Goal: Information Seeking & Learning: Compare options

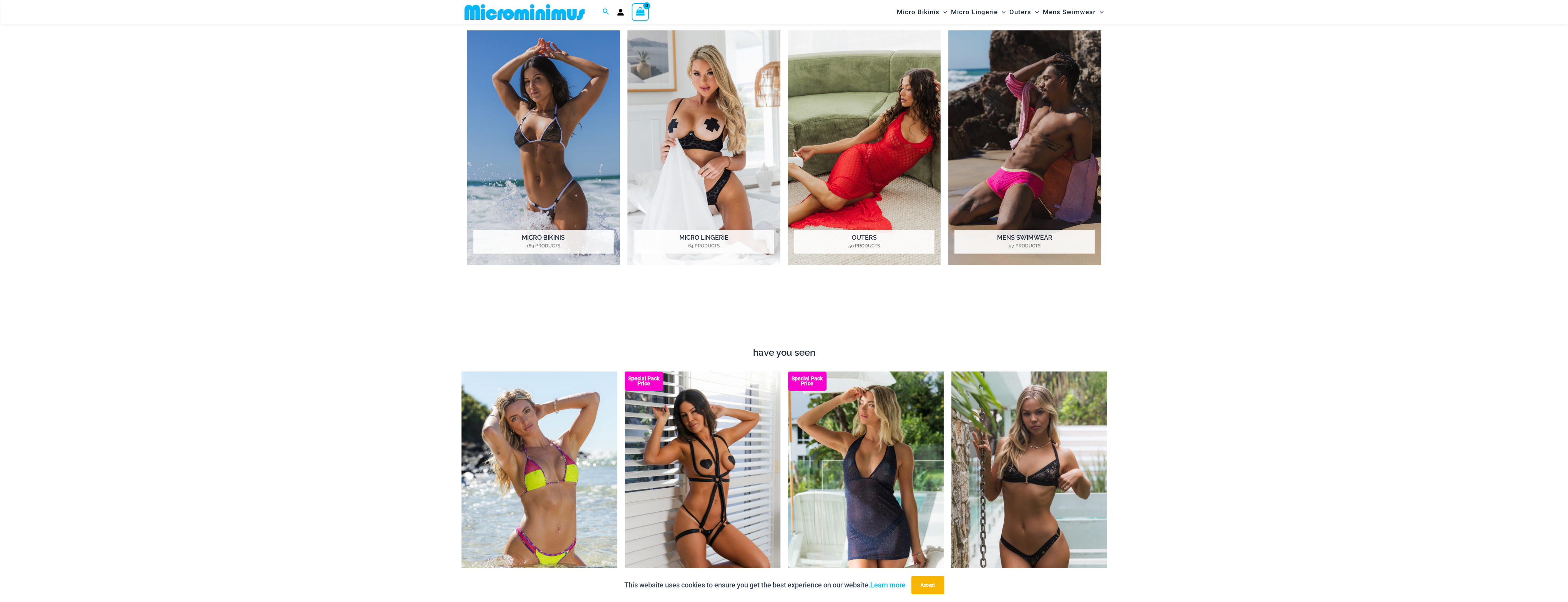
scroll to position [878, 0]
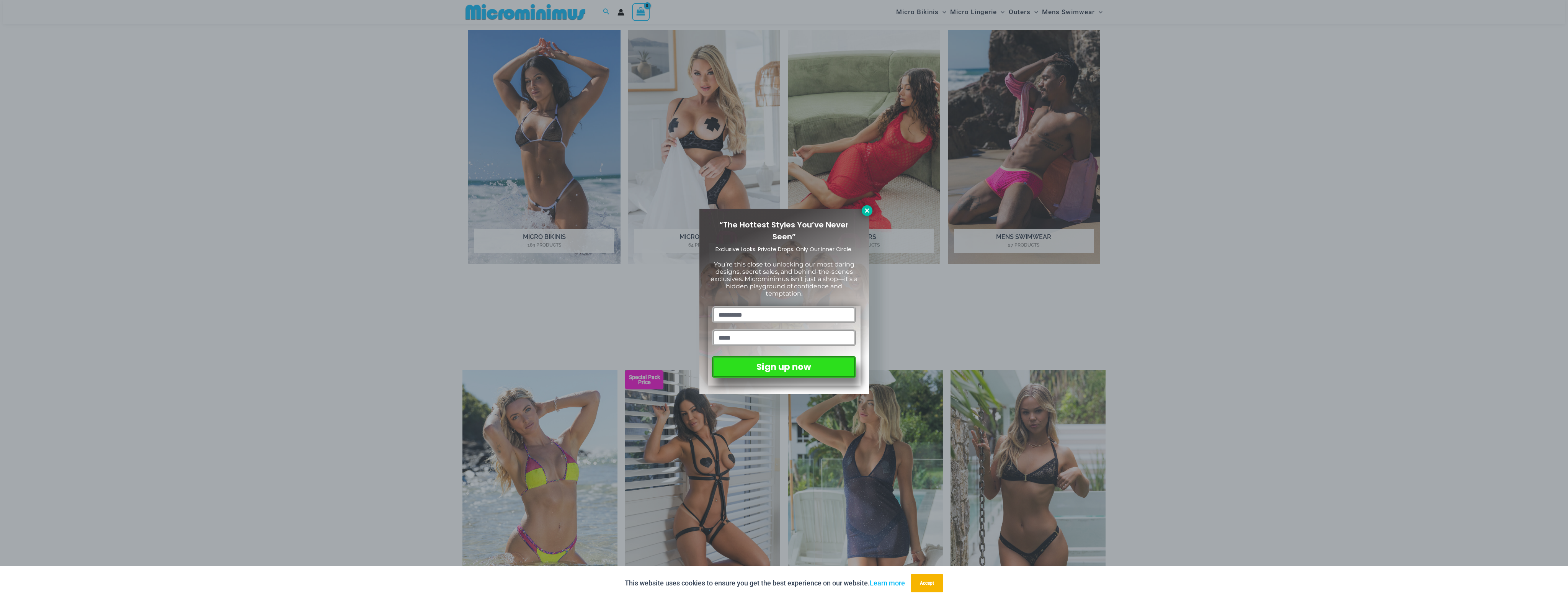
click at [866, 210] on icon at bounding box center [867, 210] width 7 height 7
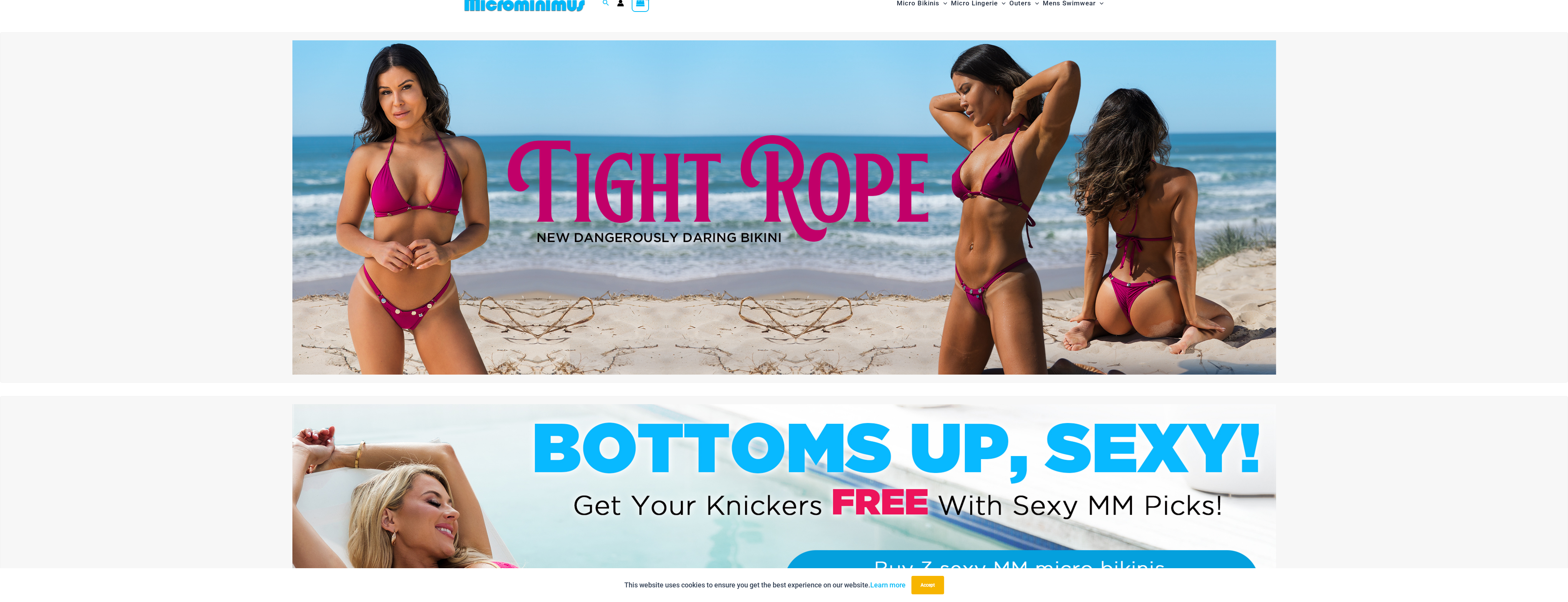
scroll to position [0, 0]
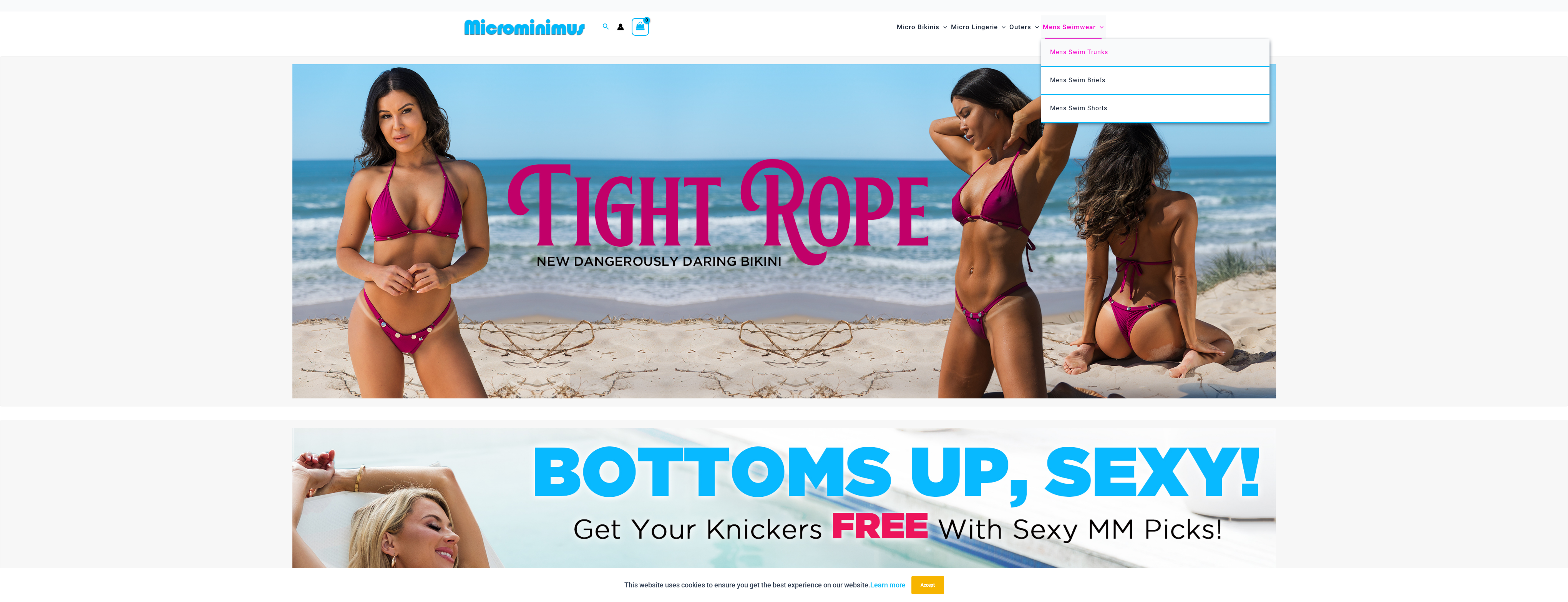
click at [1087, 57] on link "Mens Swim Trunks" at bounding box center [1155, 53] width 228 height 28
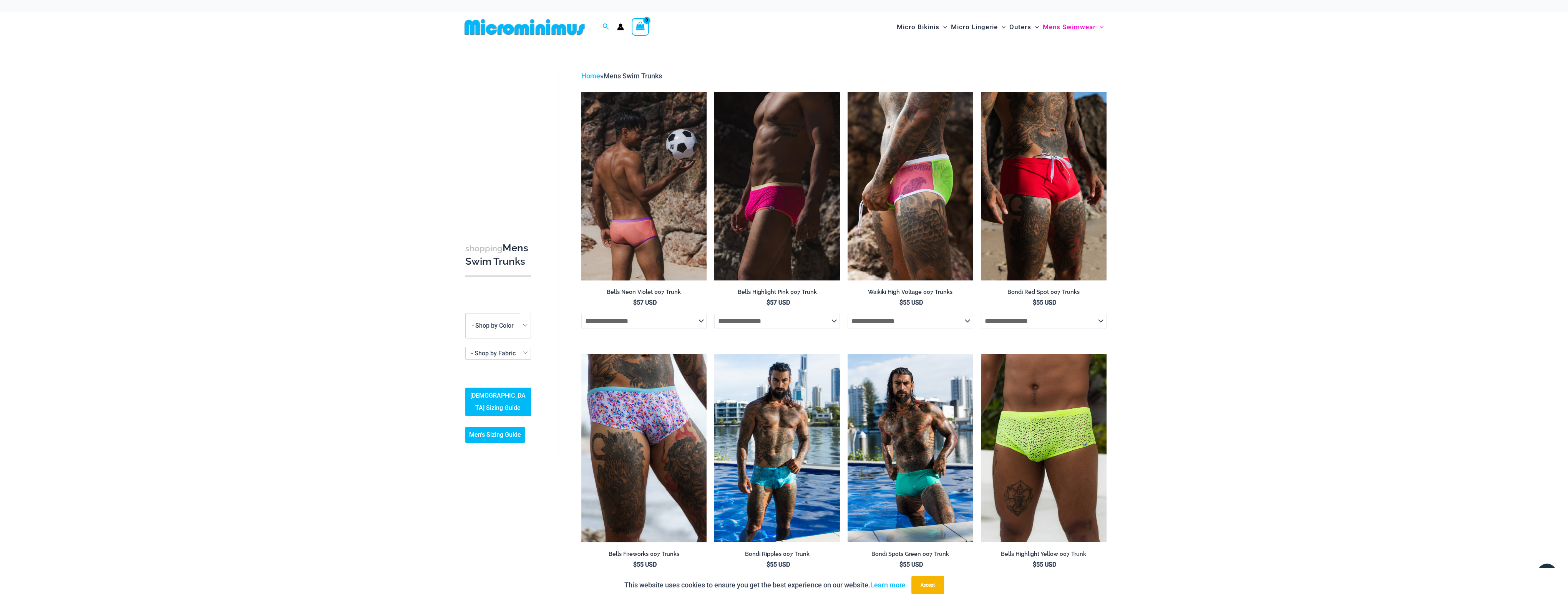
click at [659, 202] on img at bounding box center [644, 186] width 126 height 188
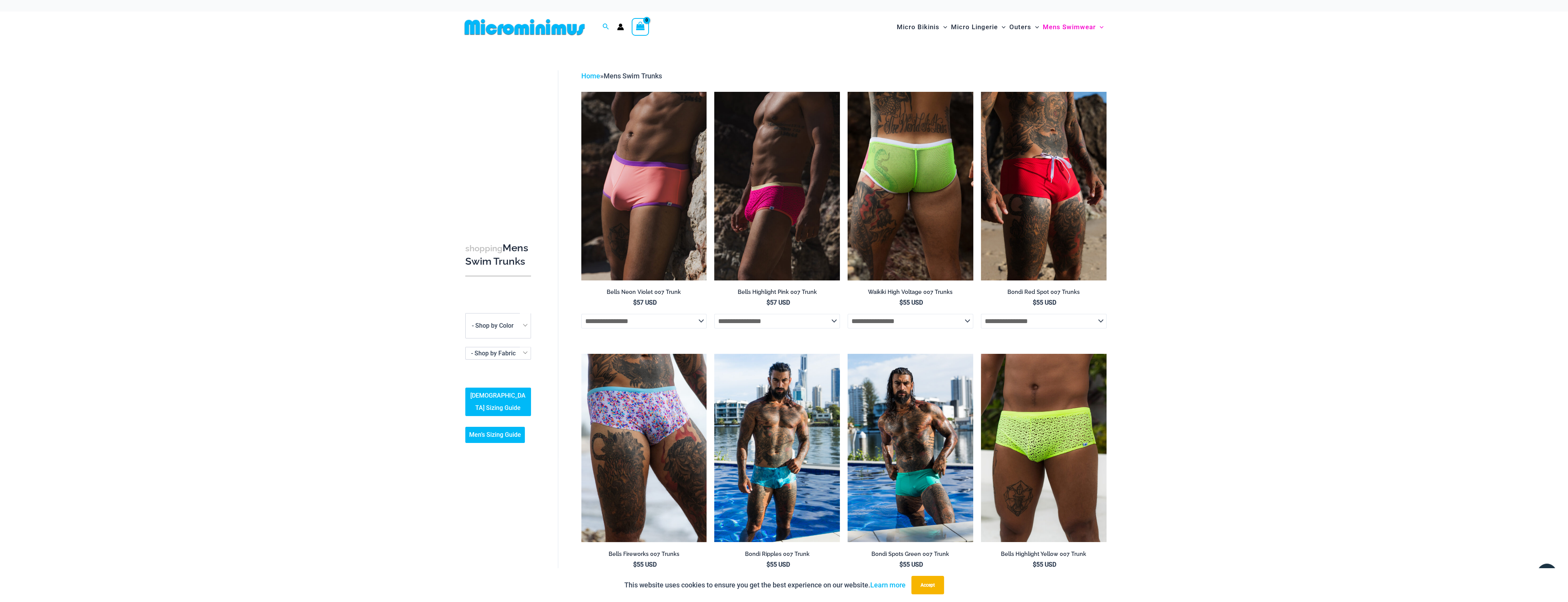
click at [943, 238] on img at bounding box center [910, 186] width 126 height 188
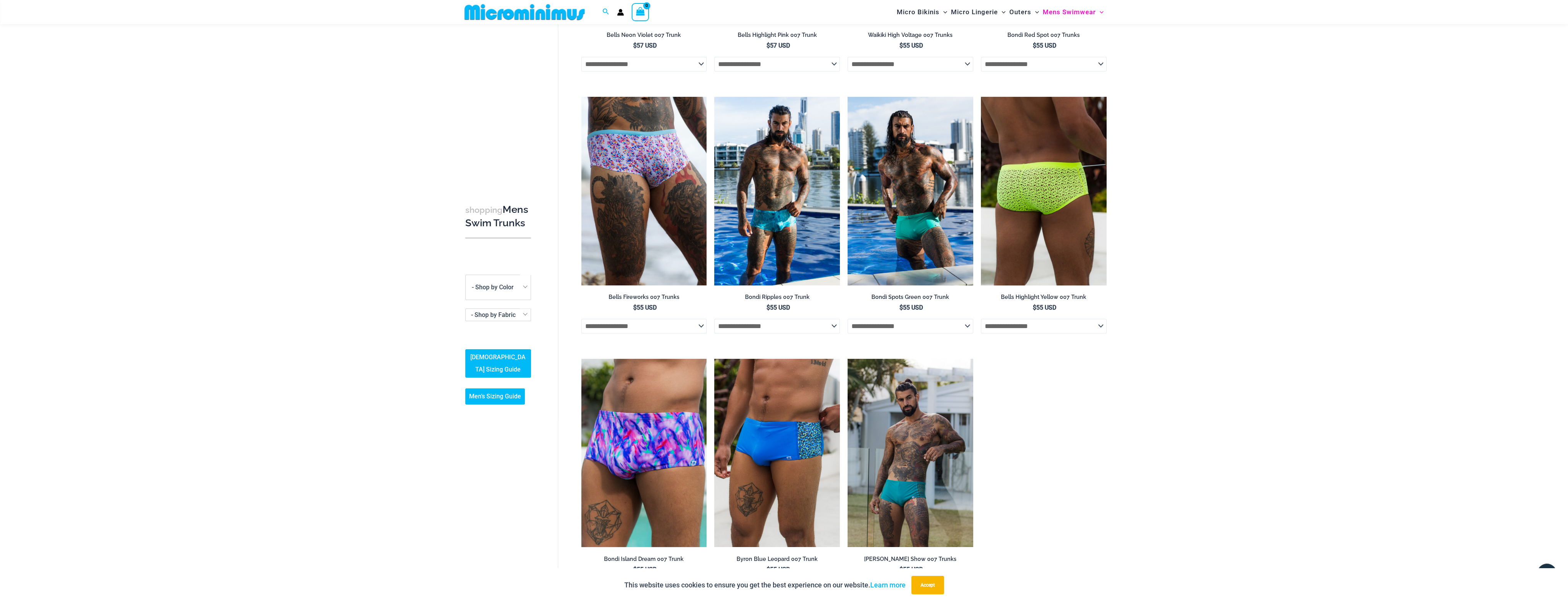
scroll to position [224, 0]
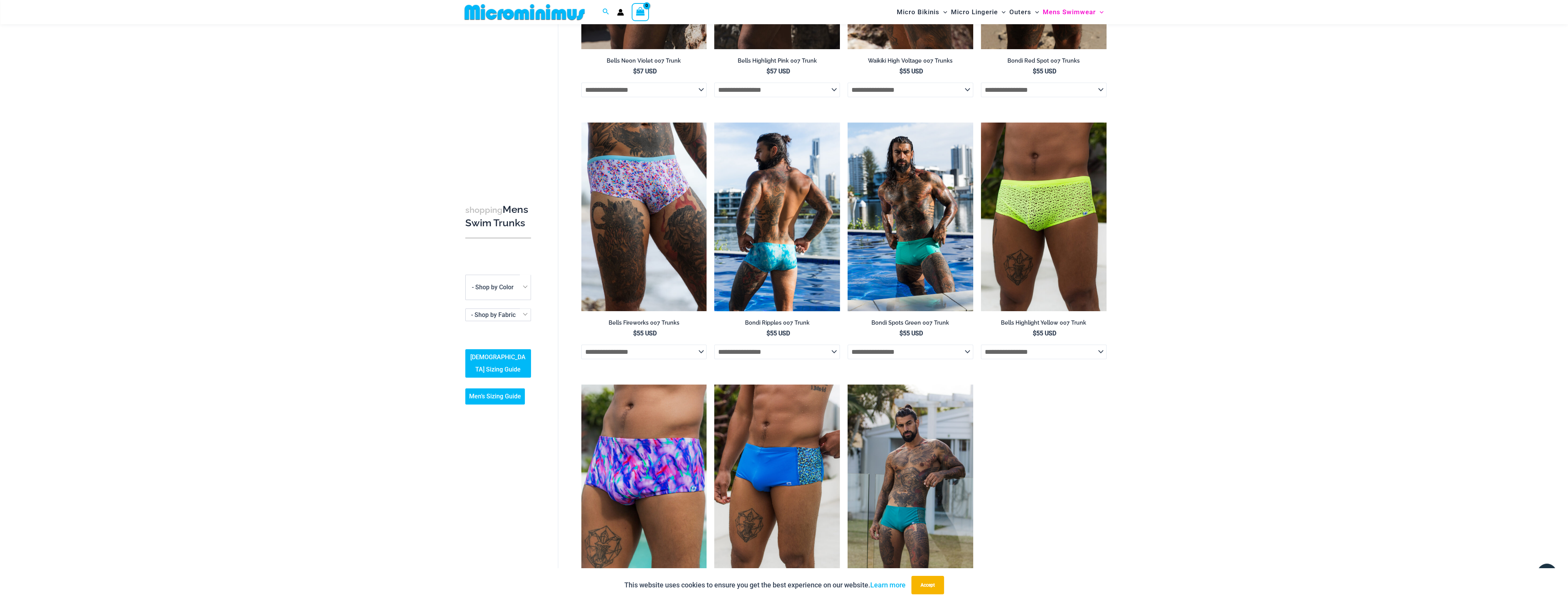
click at [773, 263] on img at bounding box center [777, 217] width 126 height 188
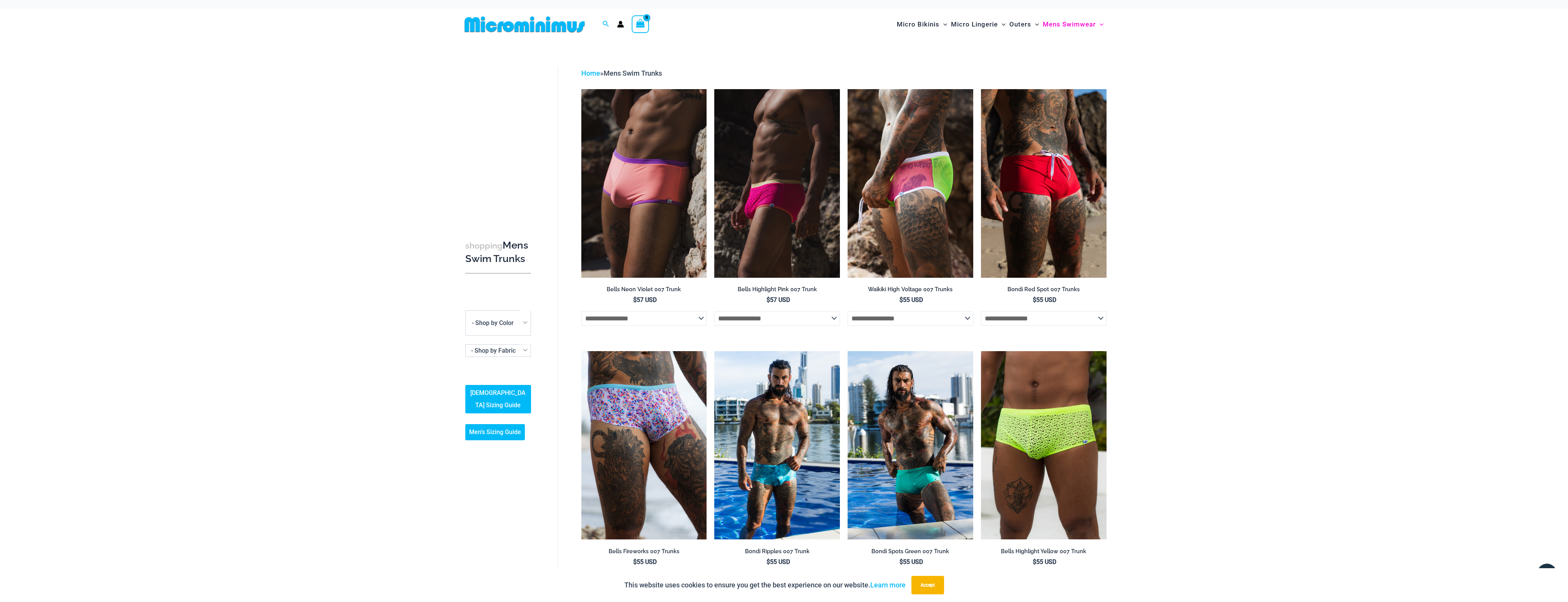
scroll to position [0, 0]
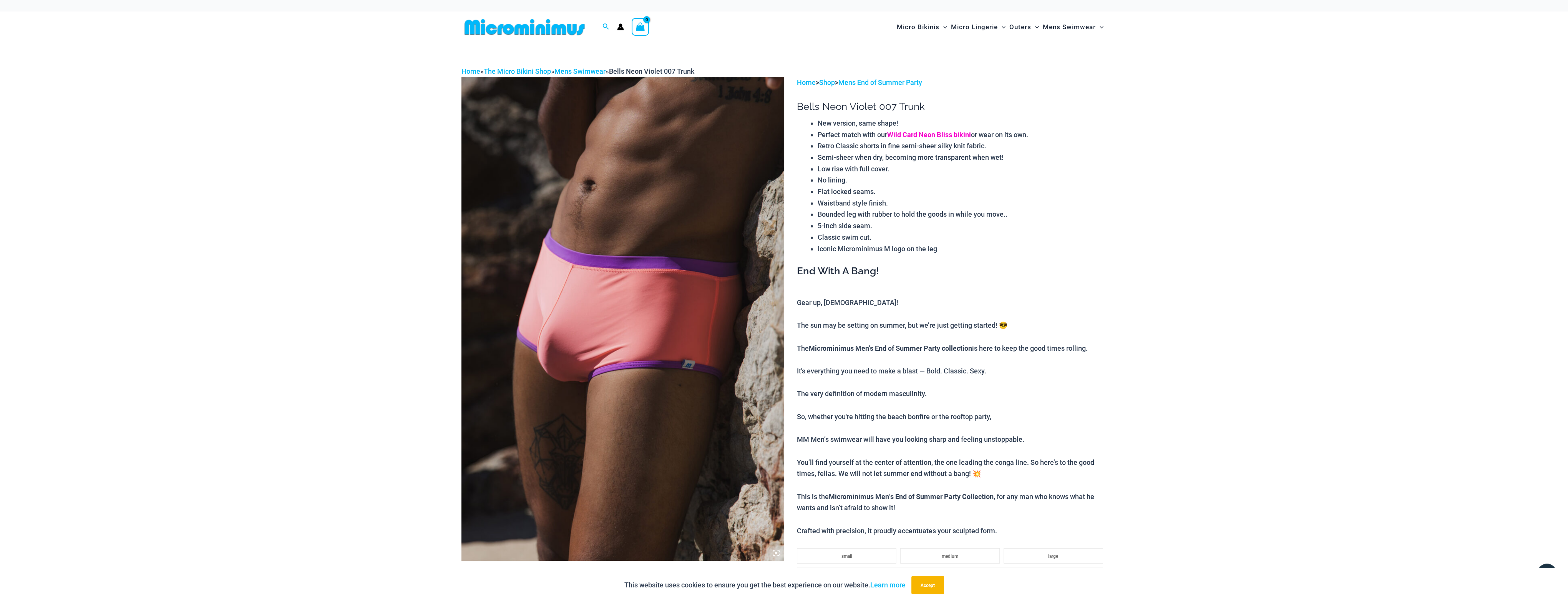
click at [927, 134] on link "Wild Card Neon Bliss bikini" at bounding box center [928, 134] width 84 height 9
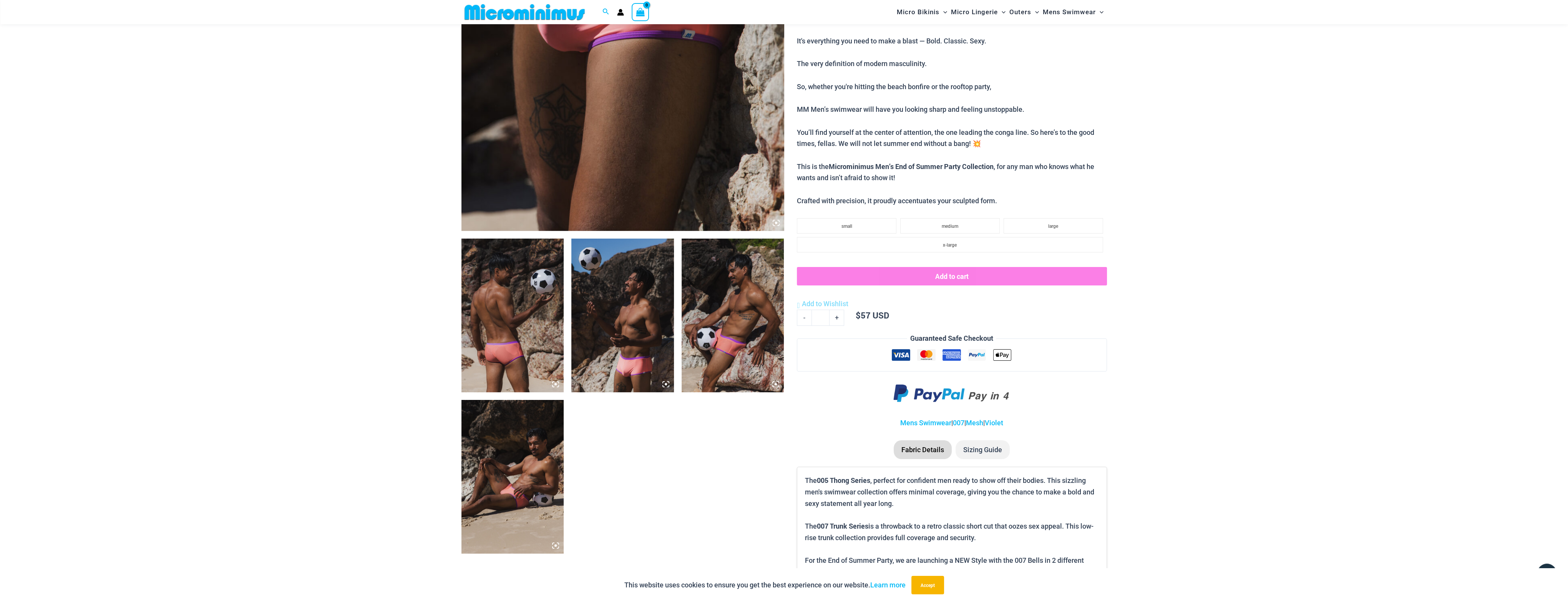
scroll to position [454, 0]
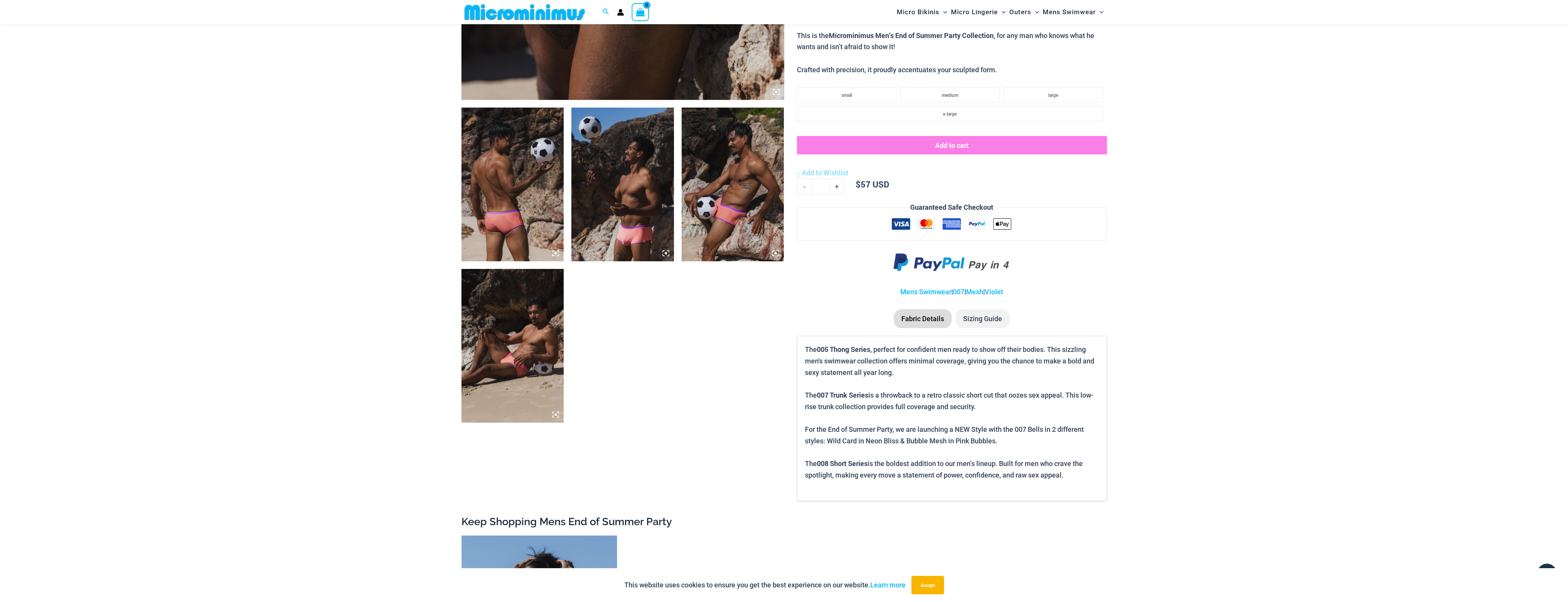
click at [542, 199] on img at bounding box center [512, 185] width 103 height 154
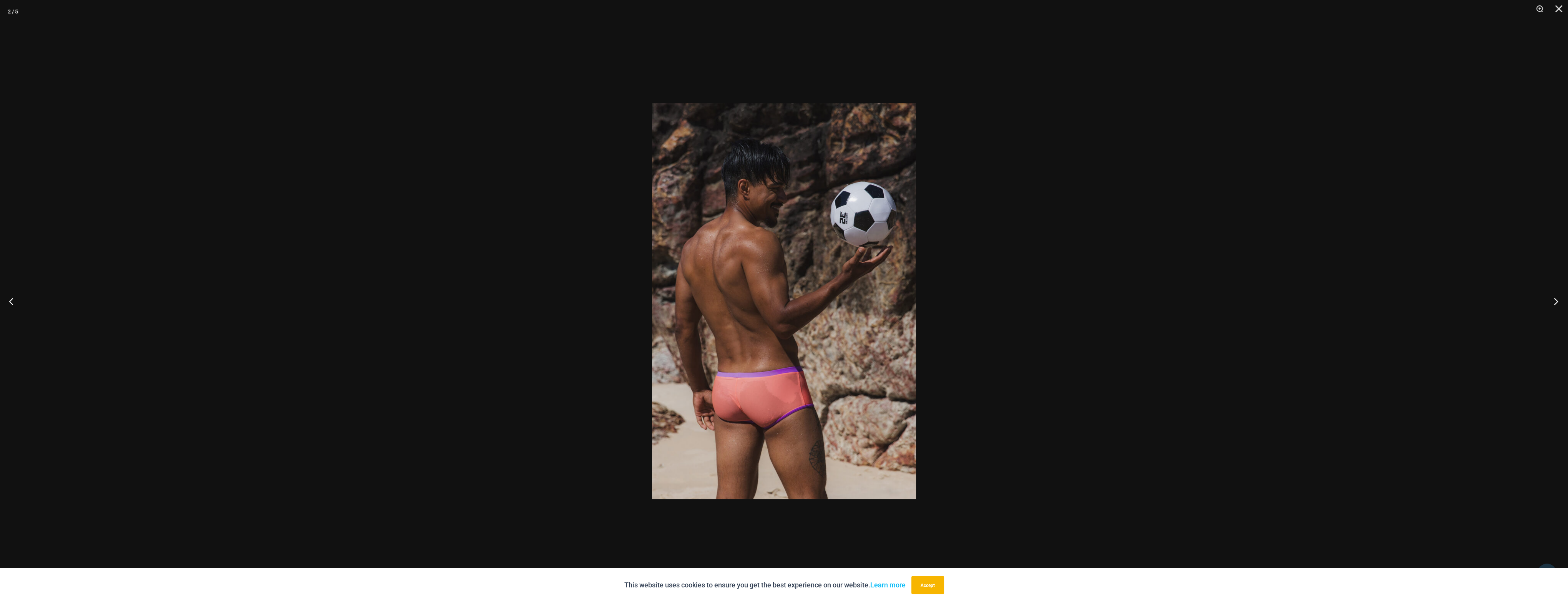
click at [1553, 306] on button "Next" at bounding box center [1553, 301] width 29 height 39
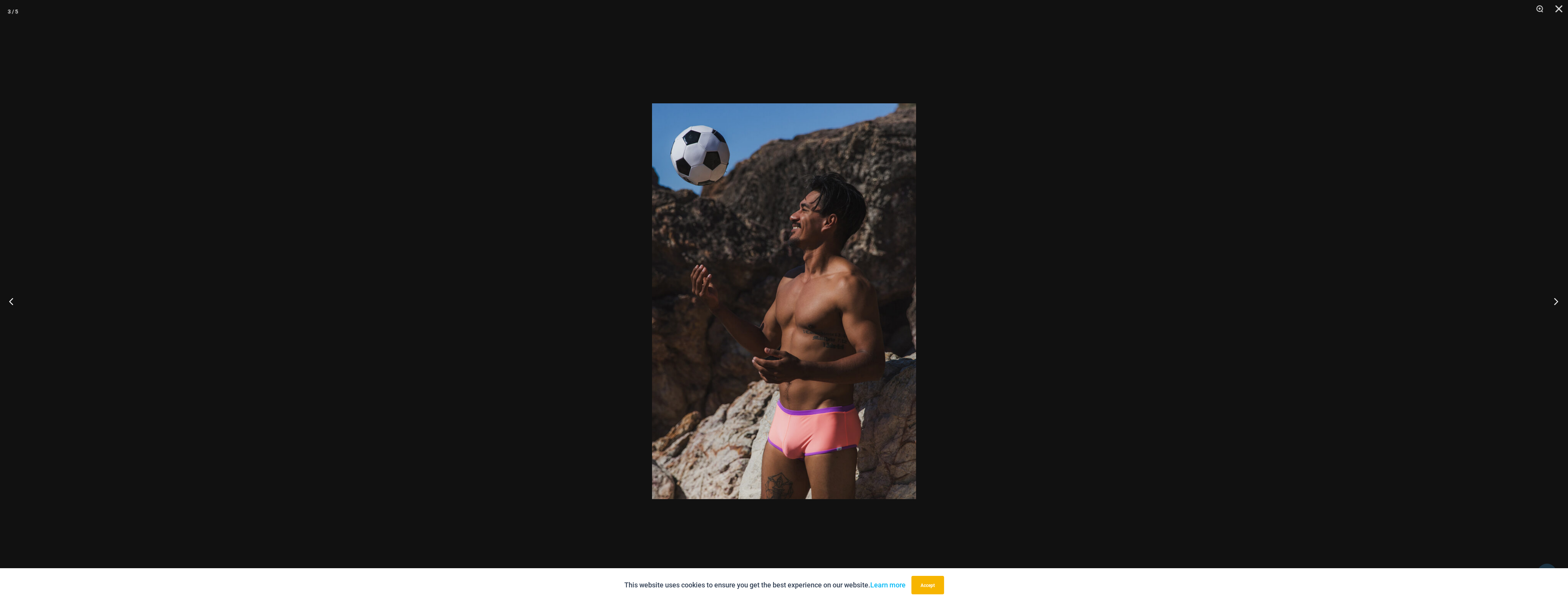
click at [1553, 306] on button "Next" at bounding box center [1553, 301] width 29 height 39
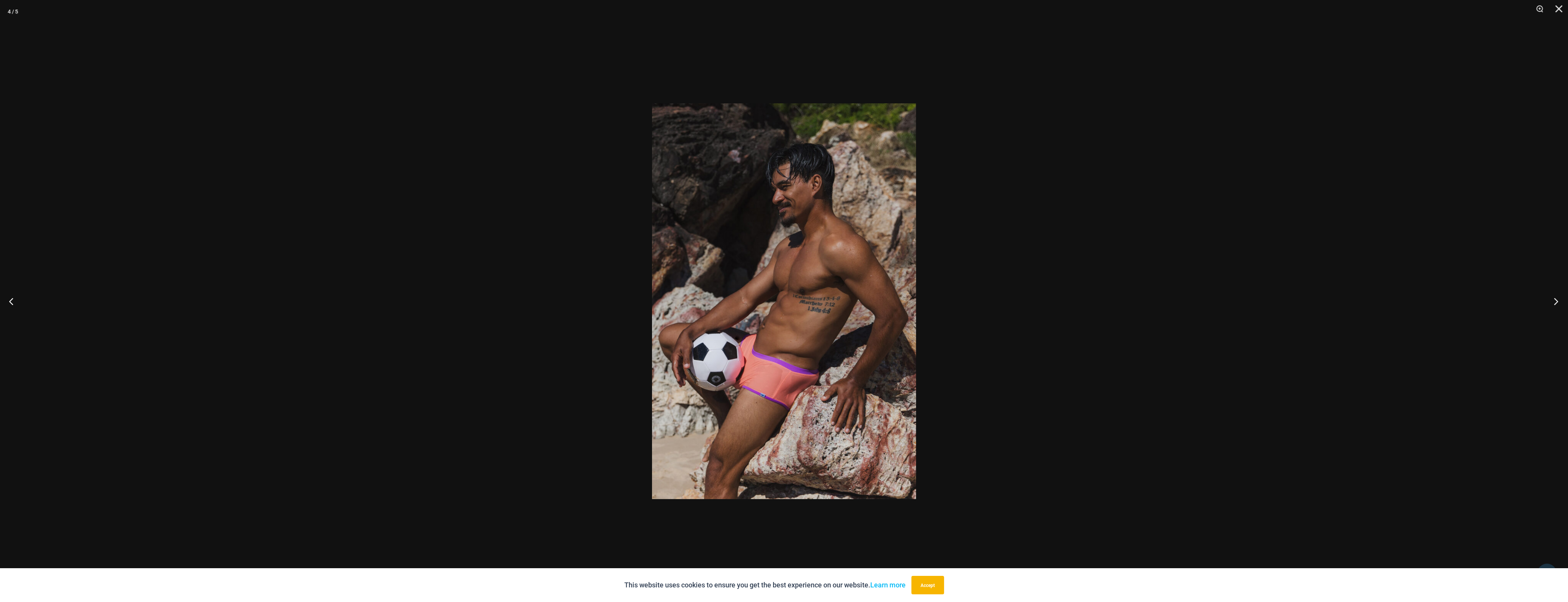
click at [1553, 306] on button "Next" at bounding box center [1553, 301] width 29 height 39
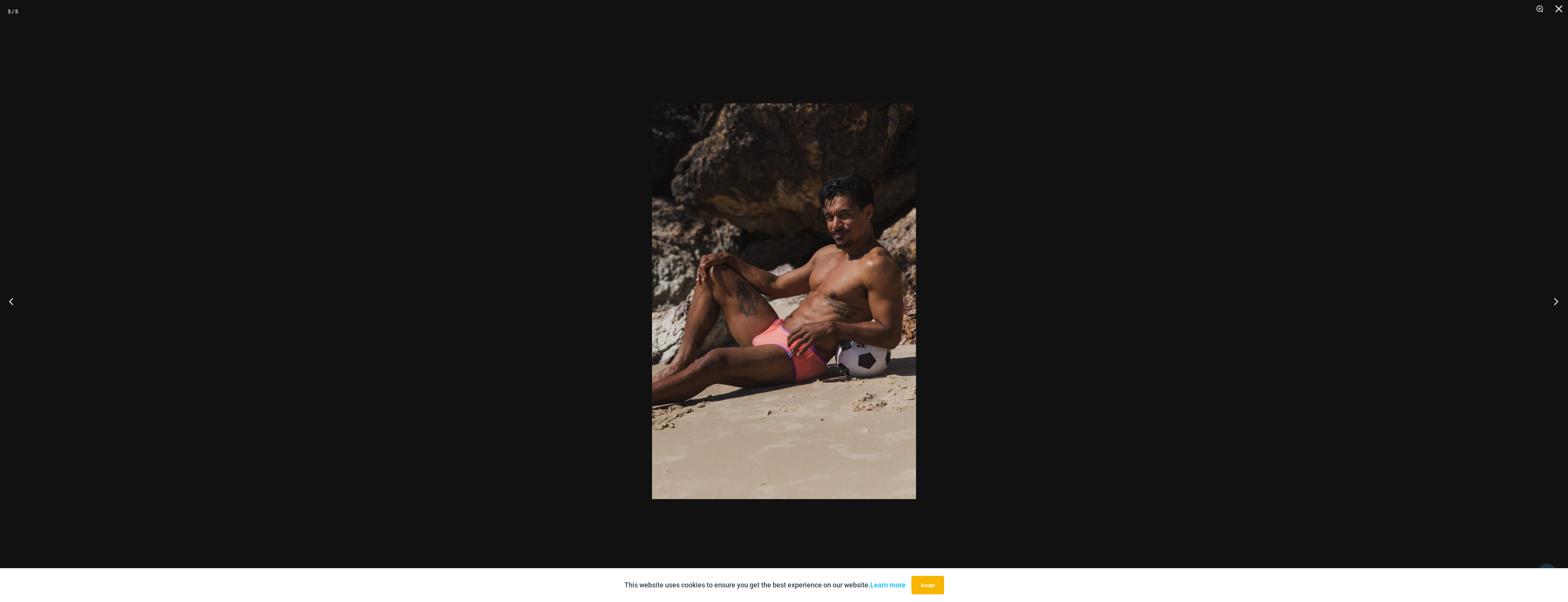
click at [1553, 306] on button "Next" at bounding box center [1553, 301] width 29 height 39
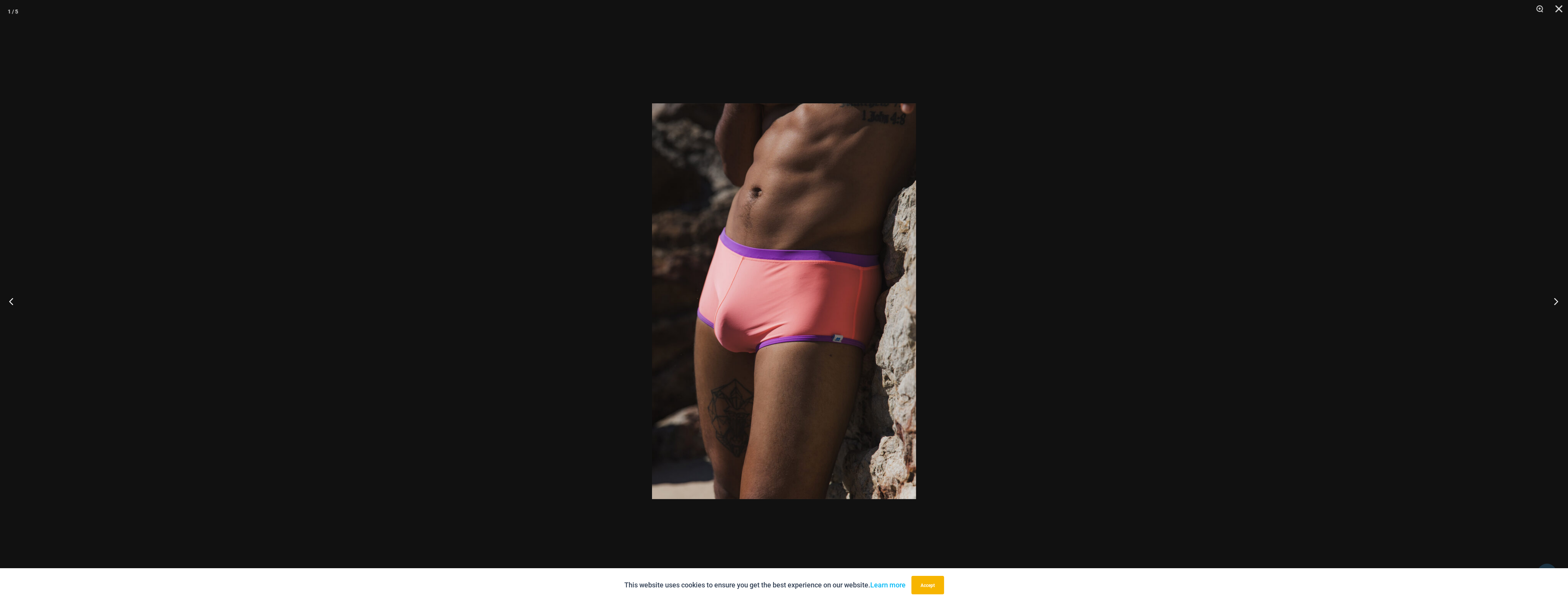
click at [1553, 306] on button "Next" at bounding box center [1553, 301] width 29 height 39
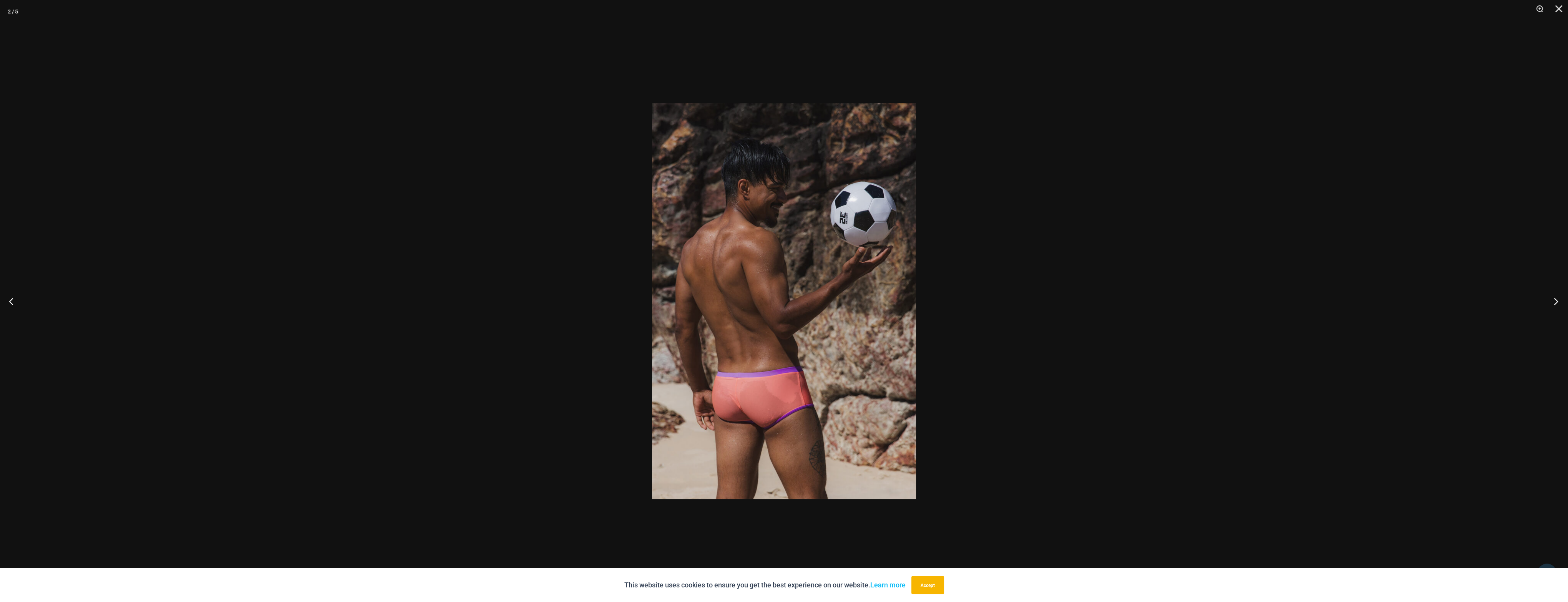
click at [1553, 306] on button "Next" at bounding box center [1553, 301] width 29 height 39
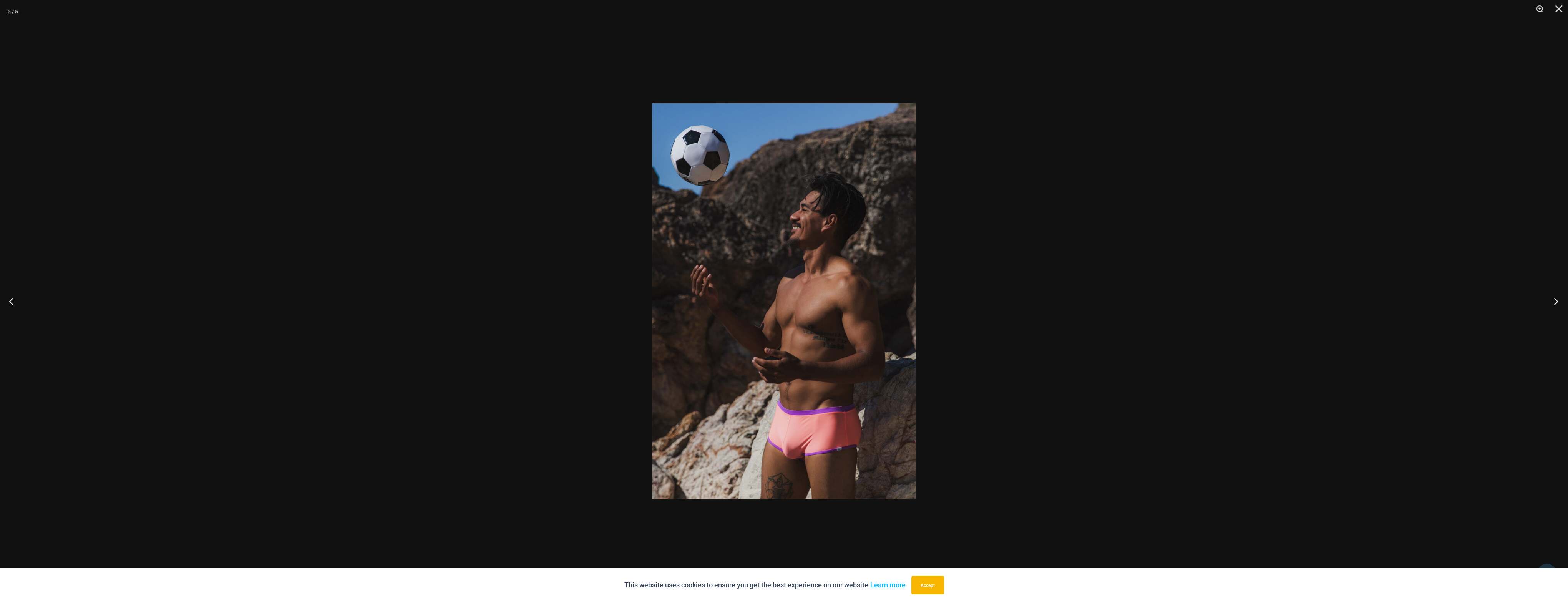
click at [1553, 306] on button "Next" at bounding box center [1553, 301] width 29 height 39
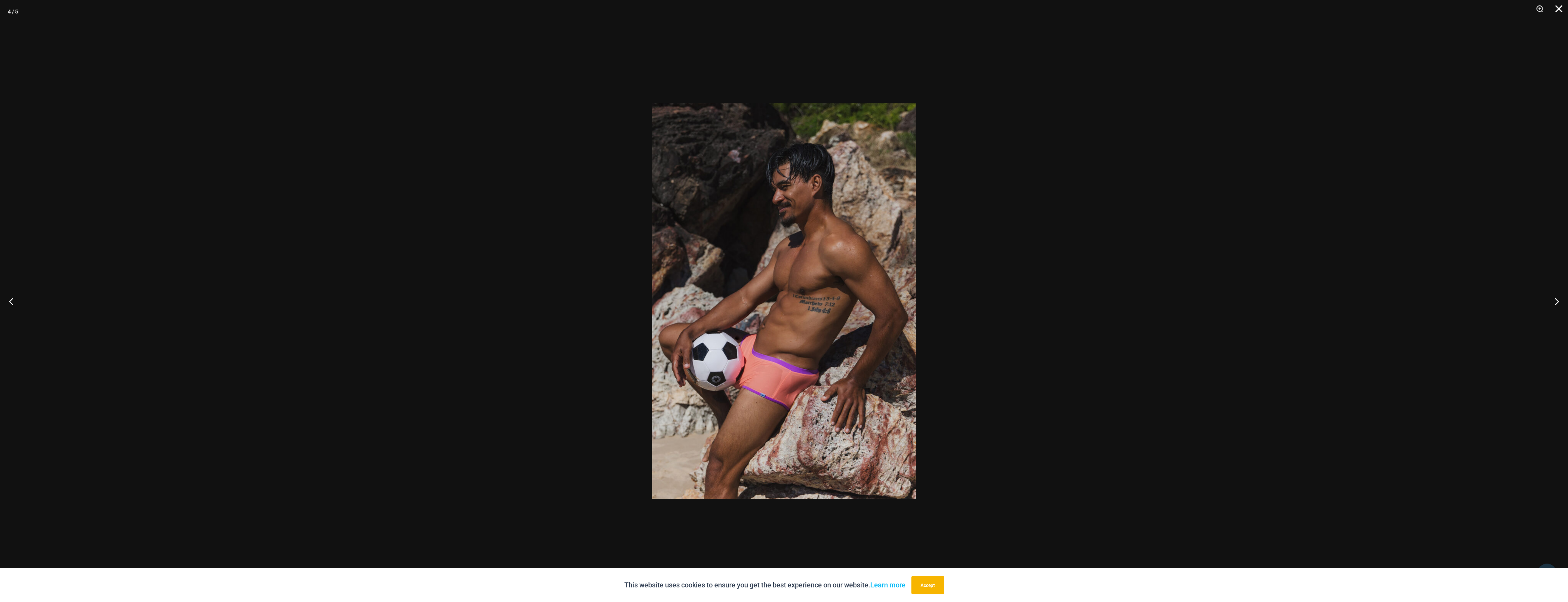
click at [1564, 13] on button "Close" at bounding box center [1555, 12] width 19 height 23
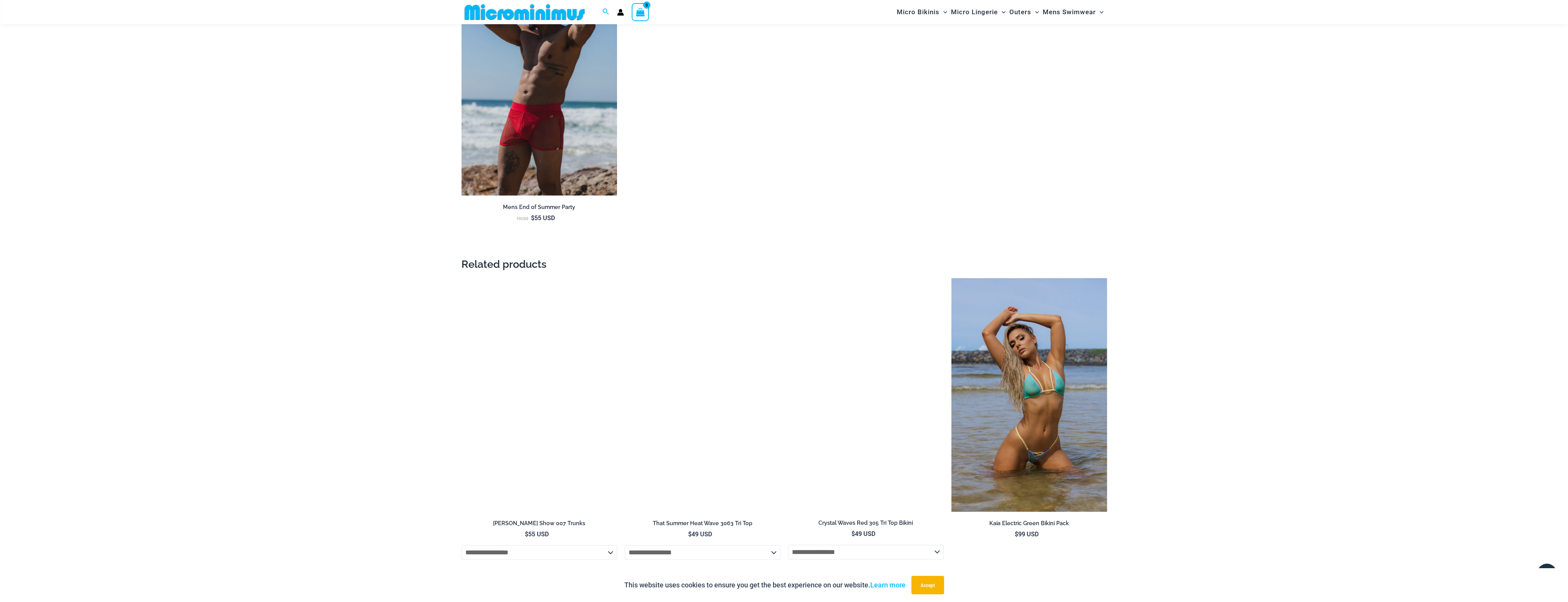
scroll to position [1031, 0]
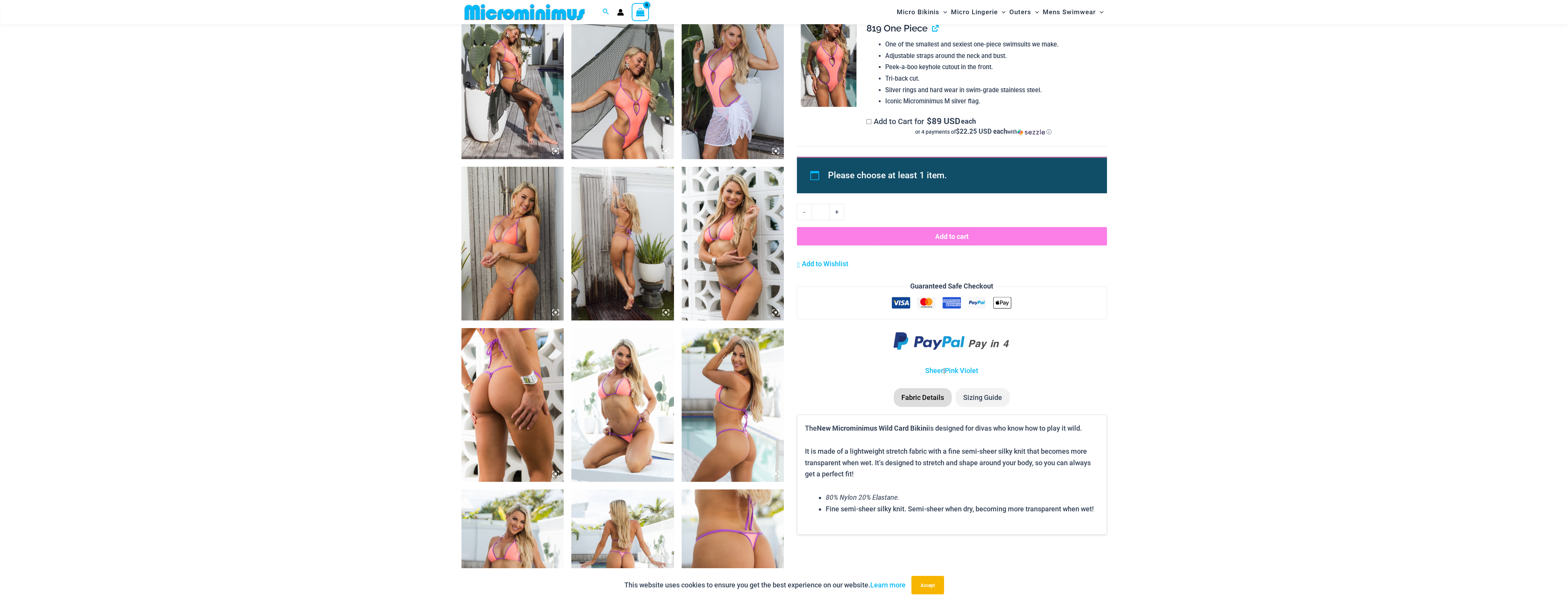
scroll to position [724, 0]
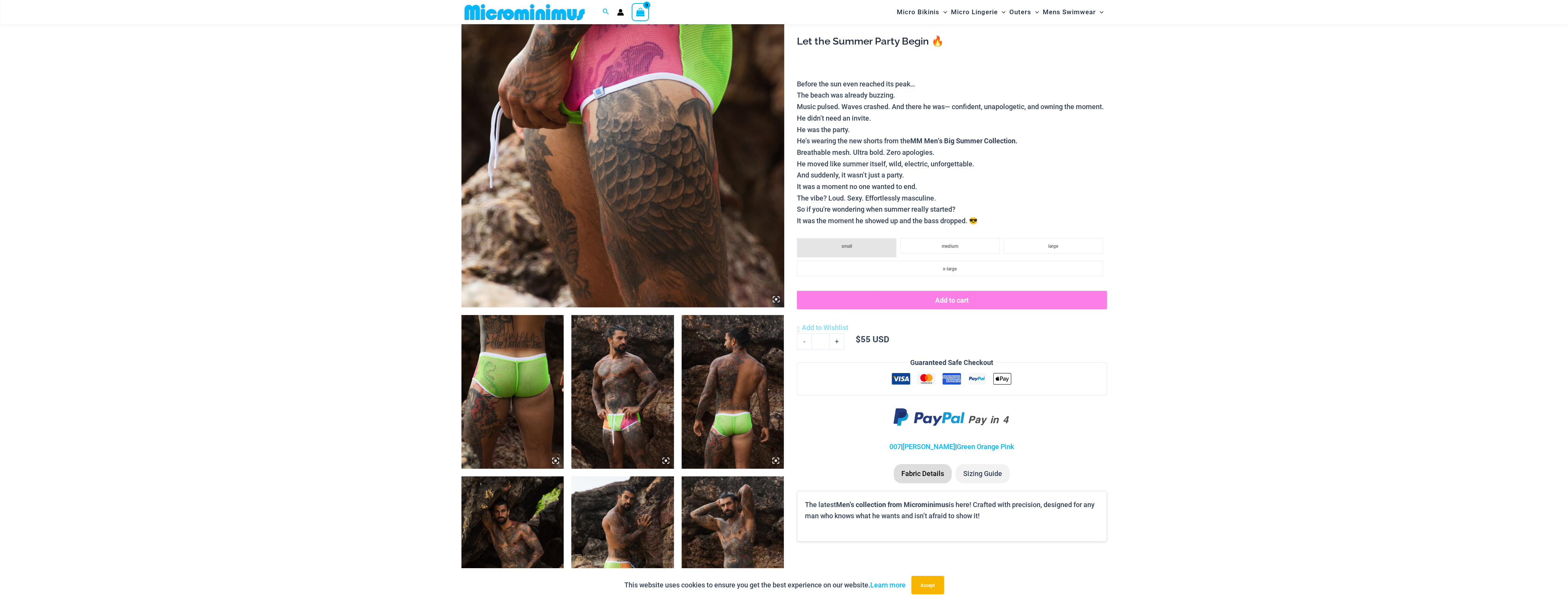
scroll to position [301, 0]
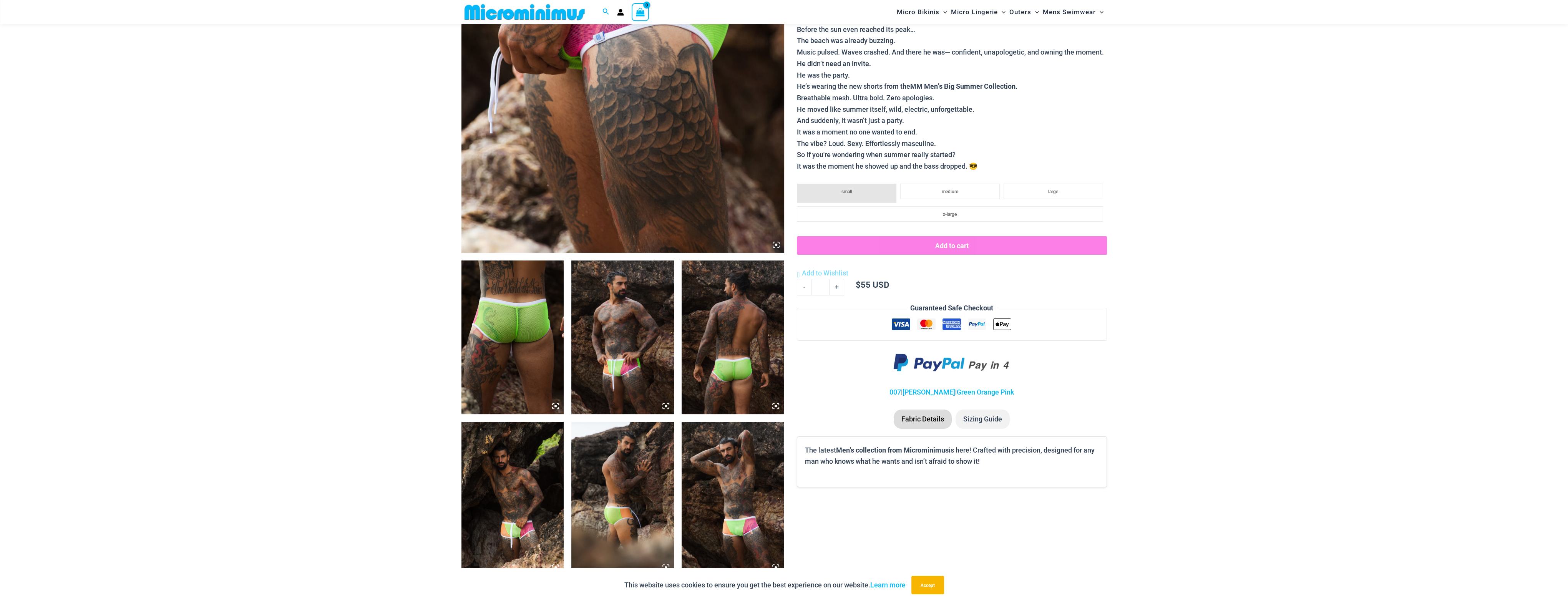
click at [522, 482] on img at bounding box center [512, 499] width 103 height 154
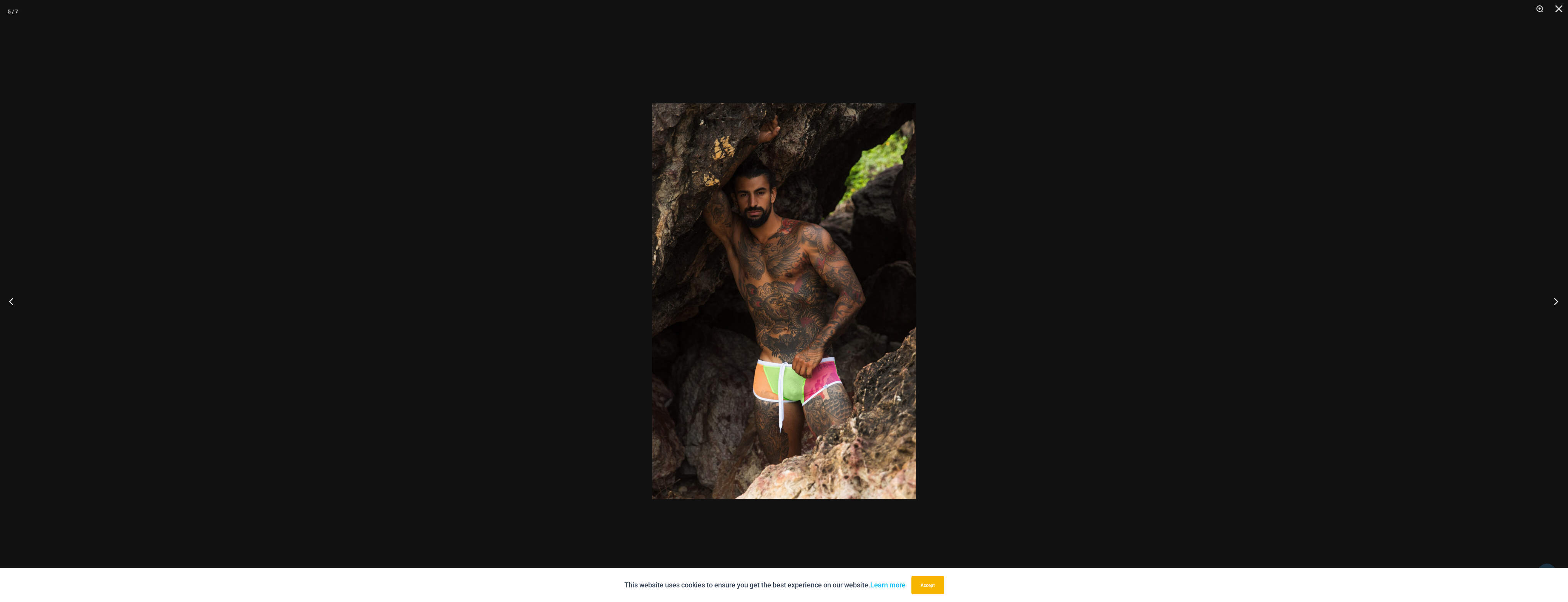
click at [1555, 301] on button "Next" at bounding box center [1553, 301] width 29 height 39
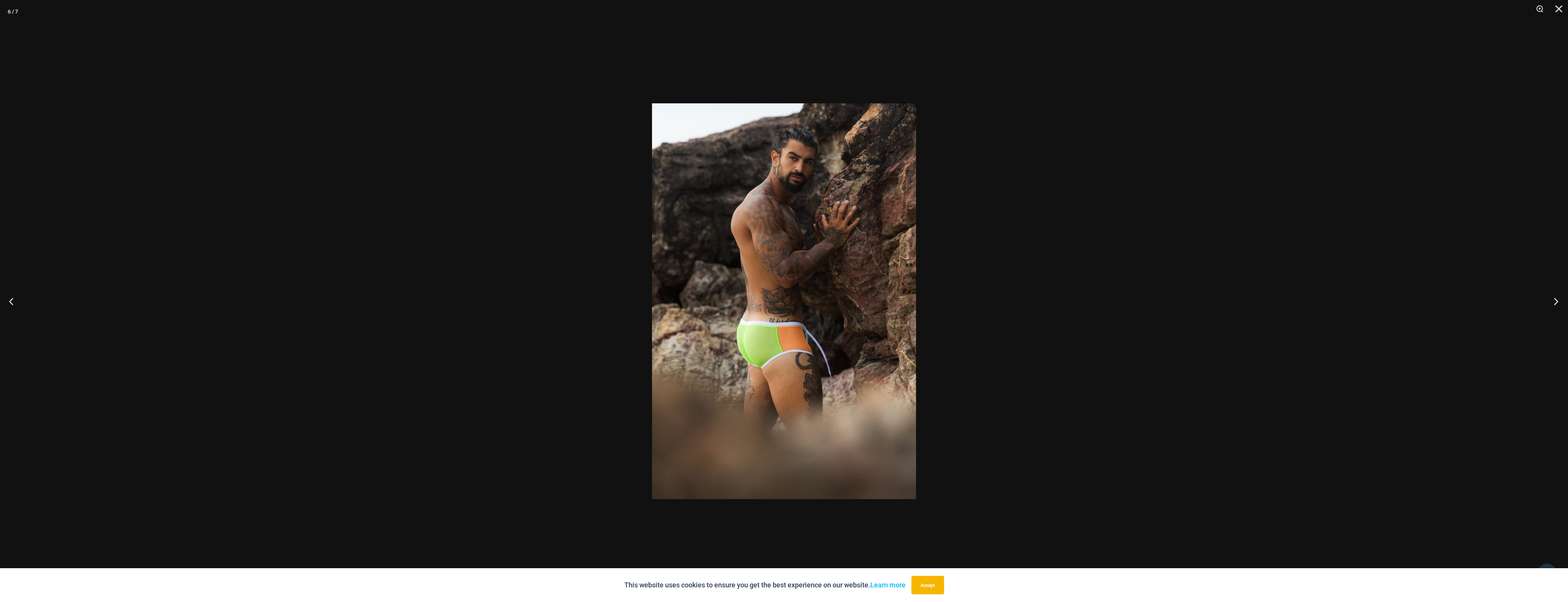
click at [1555, 301] on button "Next" at bounding box center [1553, 301] width 29 height 39
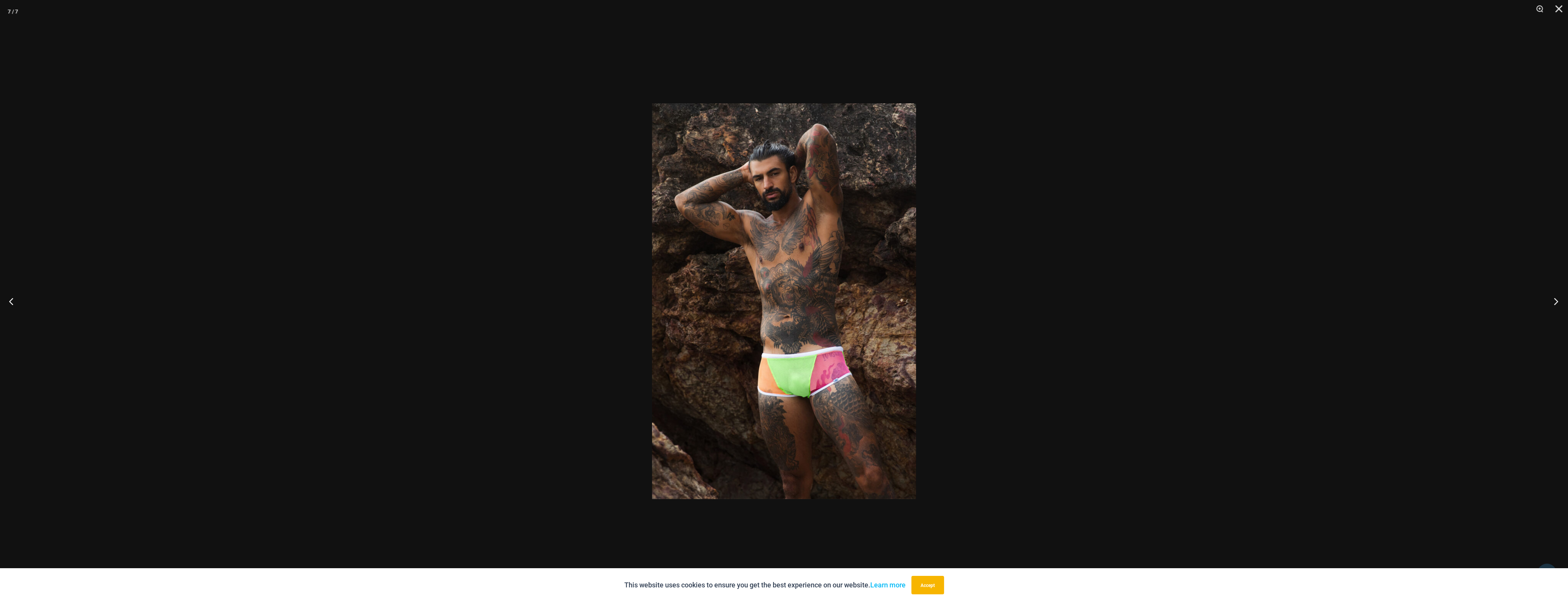
click at [1555, 301] on button "Next" at bounding box center [1553, 301] width 29 height 39
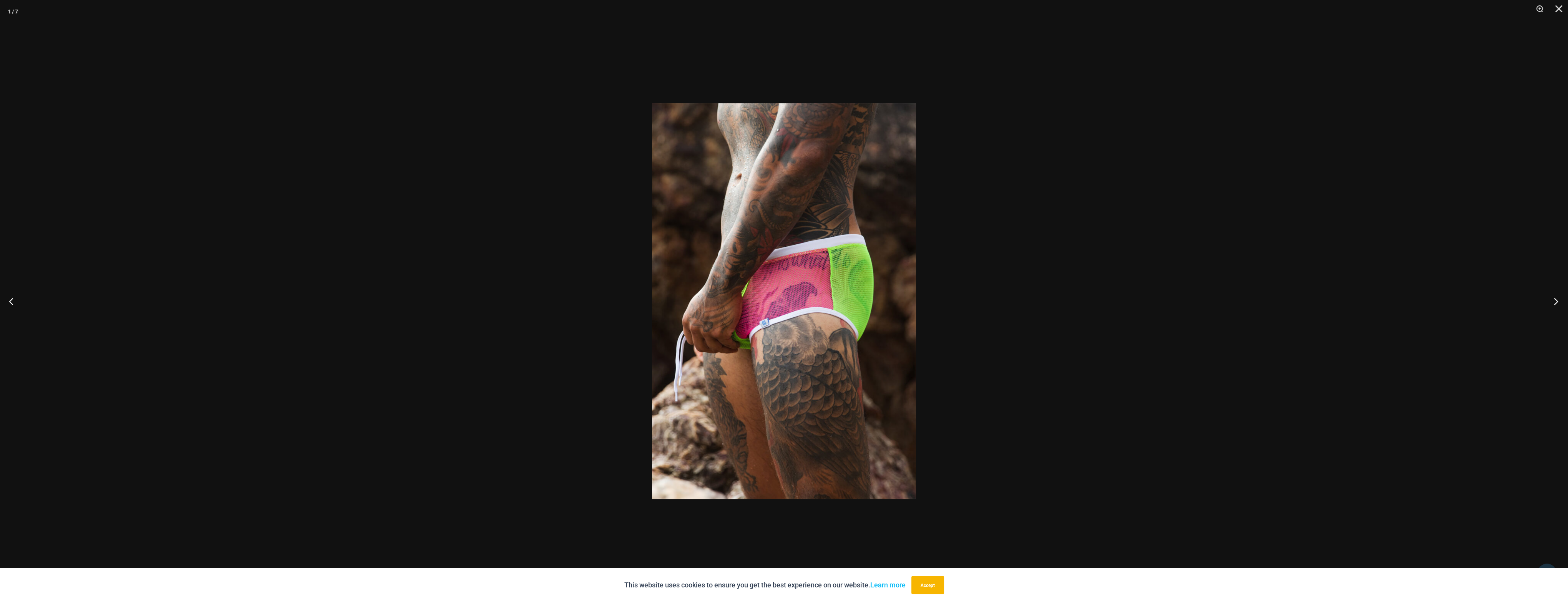
click at [1555, 301] on button "Next" at bounding box center [1553, 301] width 29 height 39
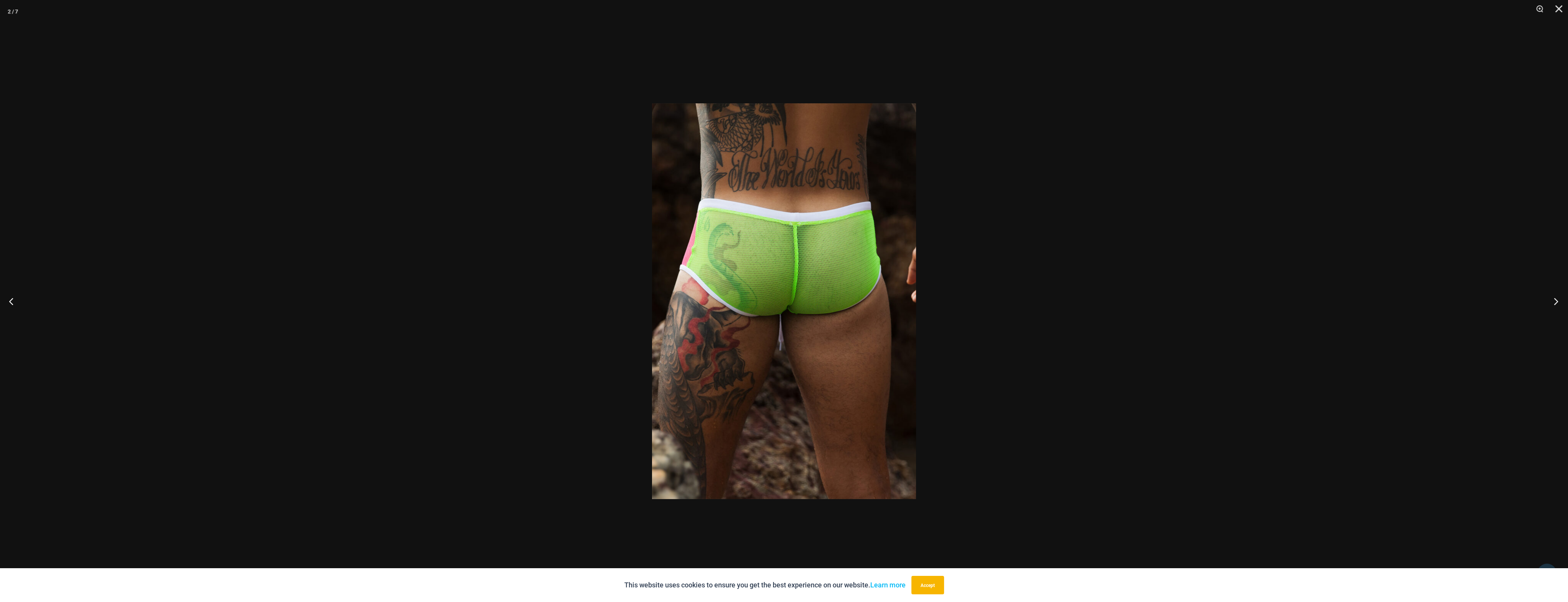
click at [1555, 301] on button "Next" at bounding box center [1553, 301] width 29 height 39
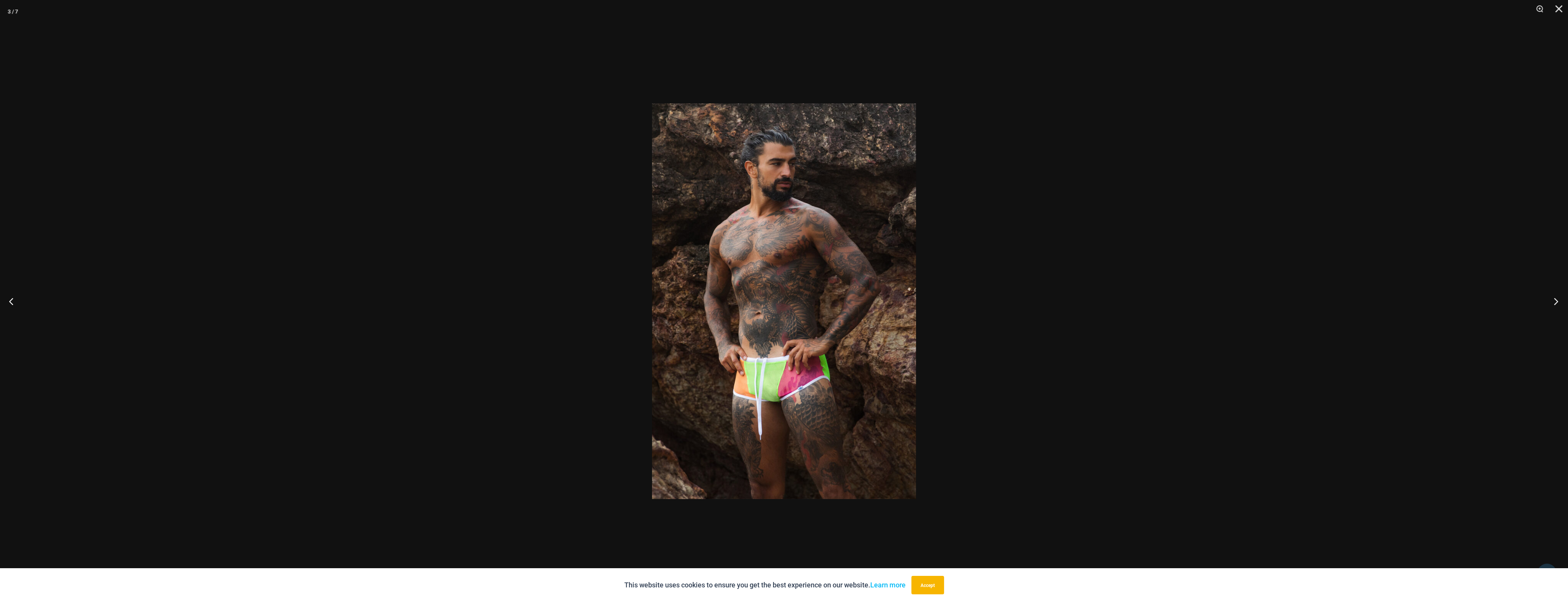
click at [1555, 301] on button "Next" at bounding box center [1553, 301] width 29 height 39
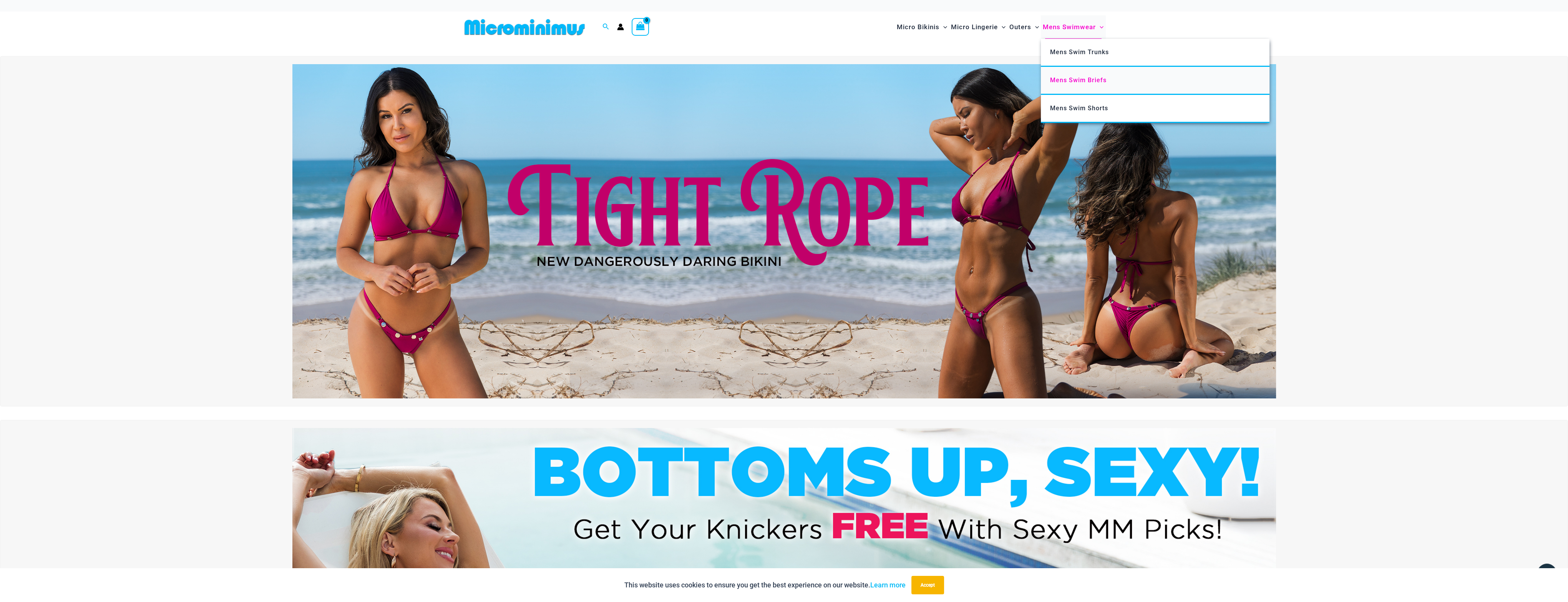
click at [1084, 76] on span "Mens Swim Briefs" at bounding box center [1078, 80] width 56 height 7
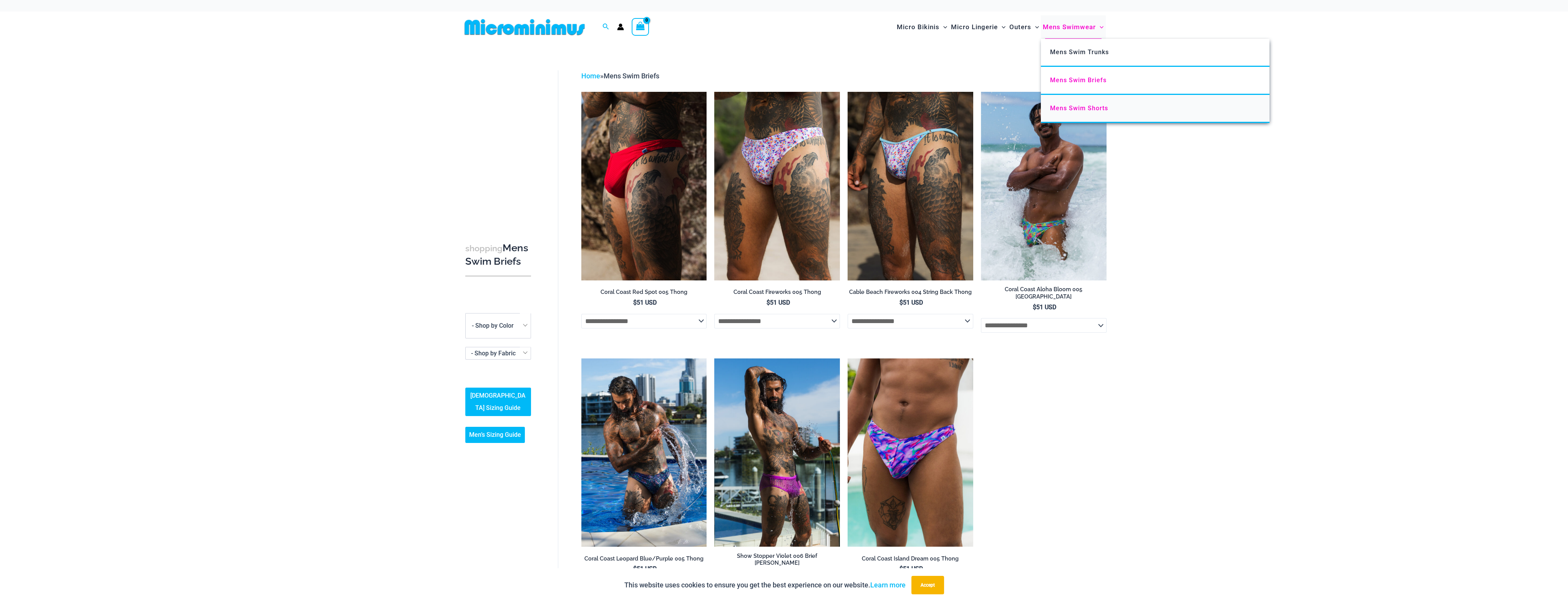
click at [1106, 105] on span "Mens Swim Shorts" at bounding box center [1079, 108] width 58 height 7
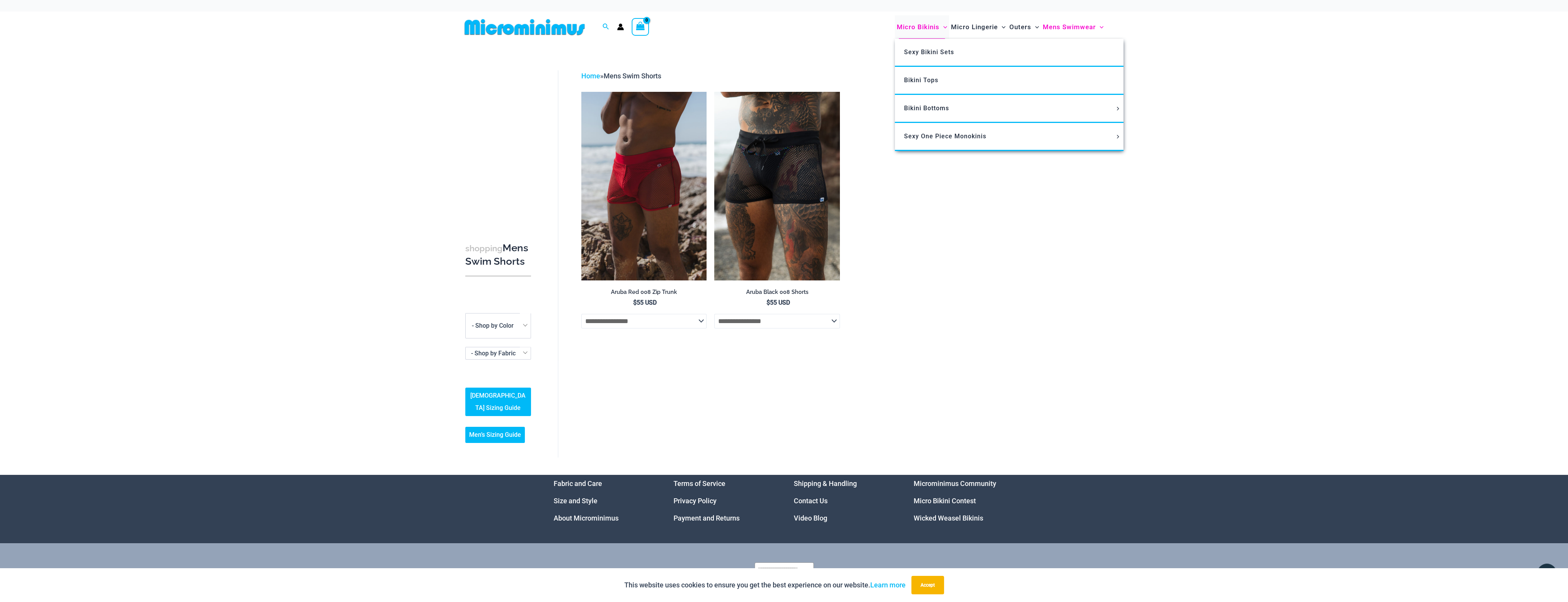
click at [922, 31] on span "Micro Bikinis" at bounding box center [918, 27] width 43 height 20
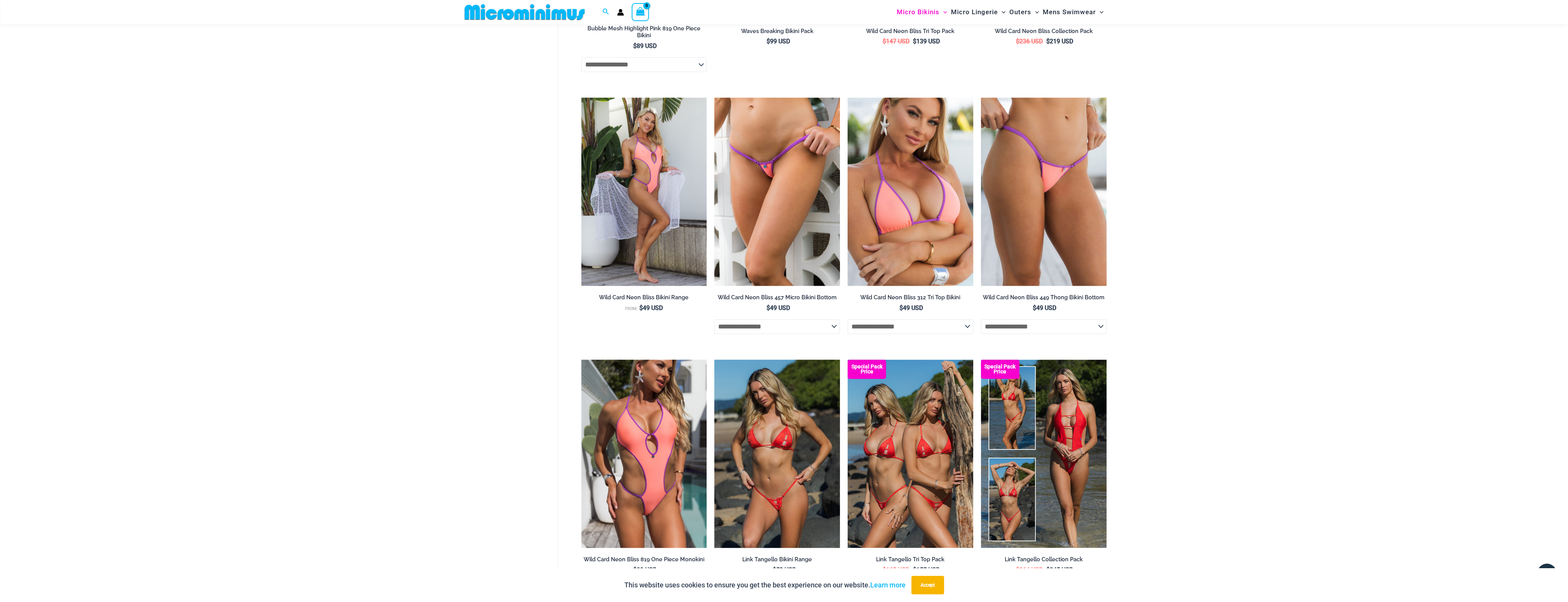
scroll to position [1915, 0]
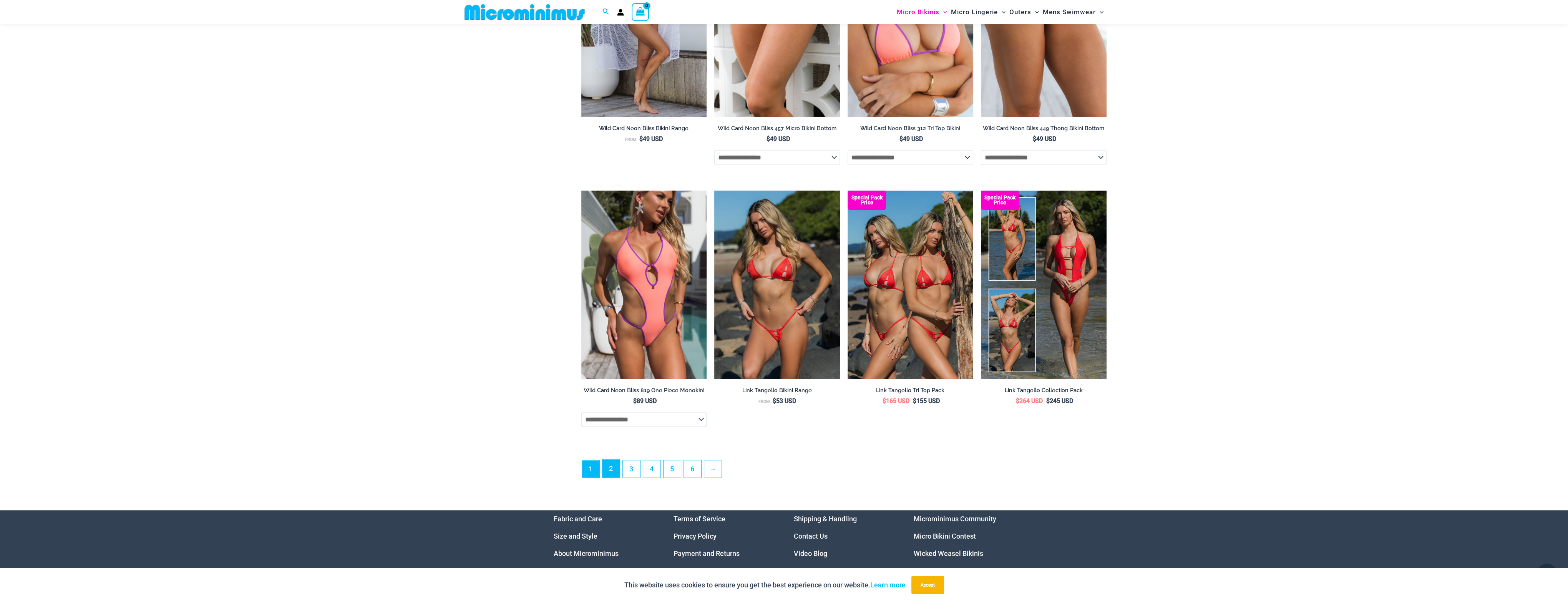
click at [618, 469] on link "2" at bounding box center [611, 469] width 17 height 18
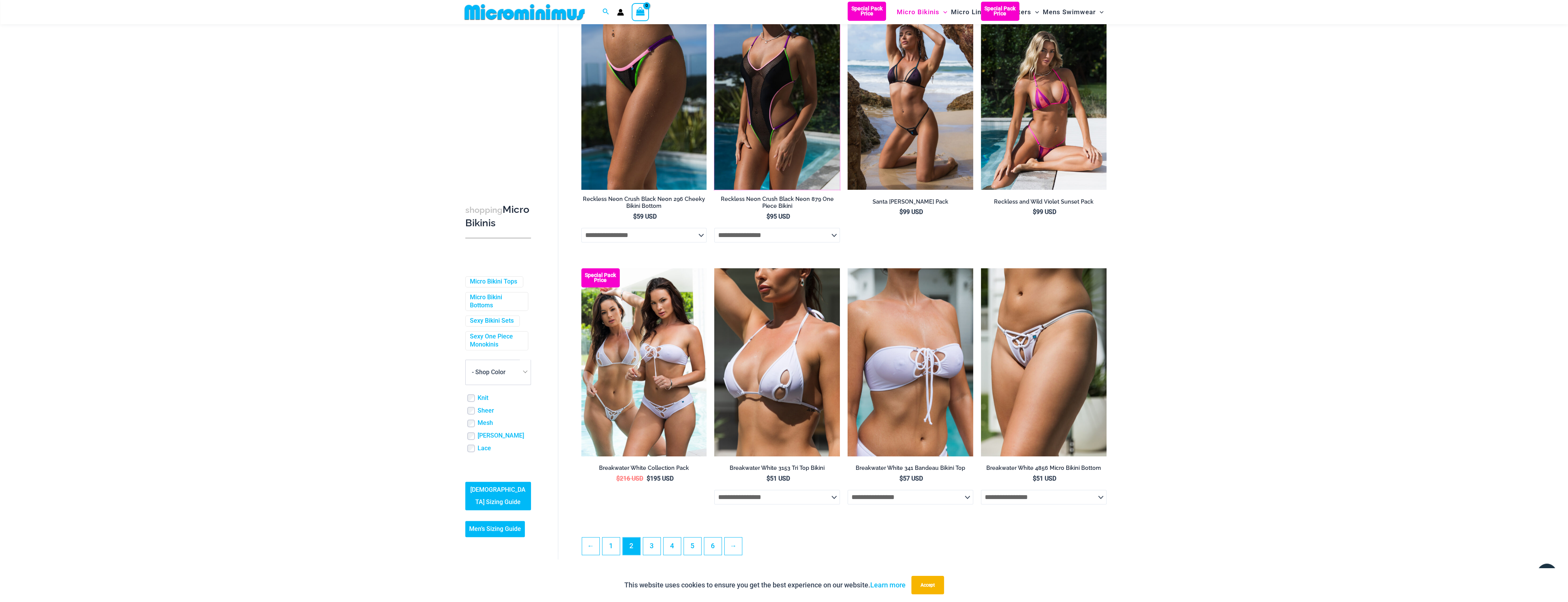
scroll to position [1723, 0]
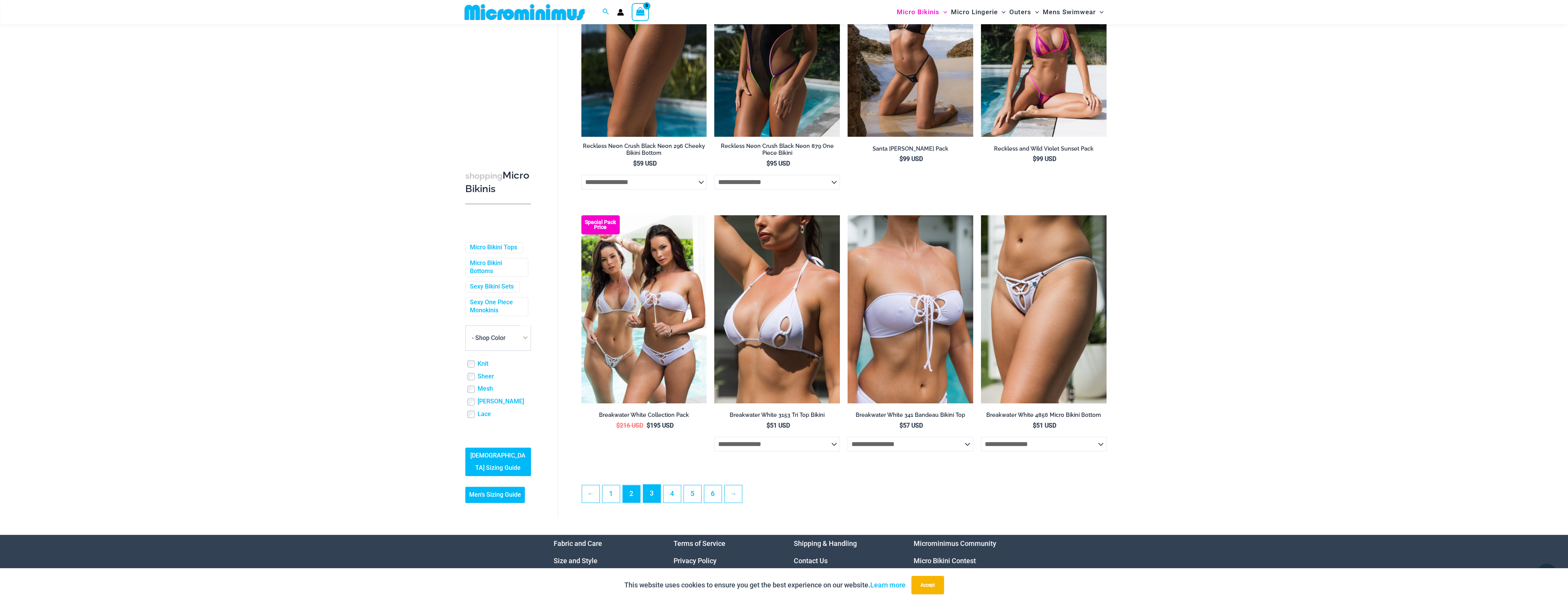
click at [651, 497] on link "3" at bounding box center [652, 494] width 17 height 18
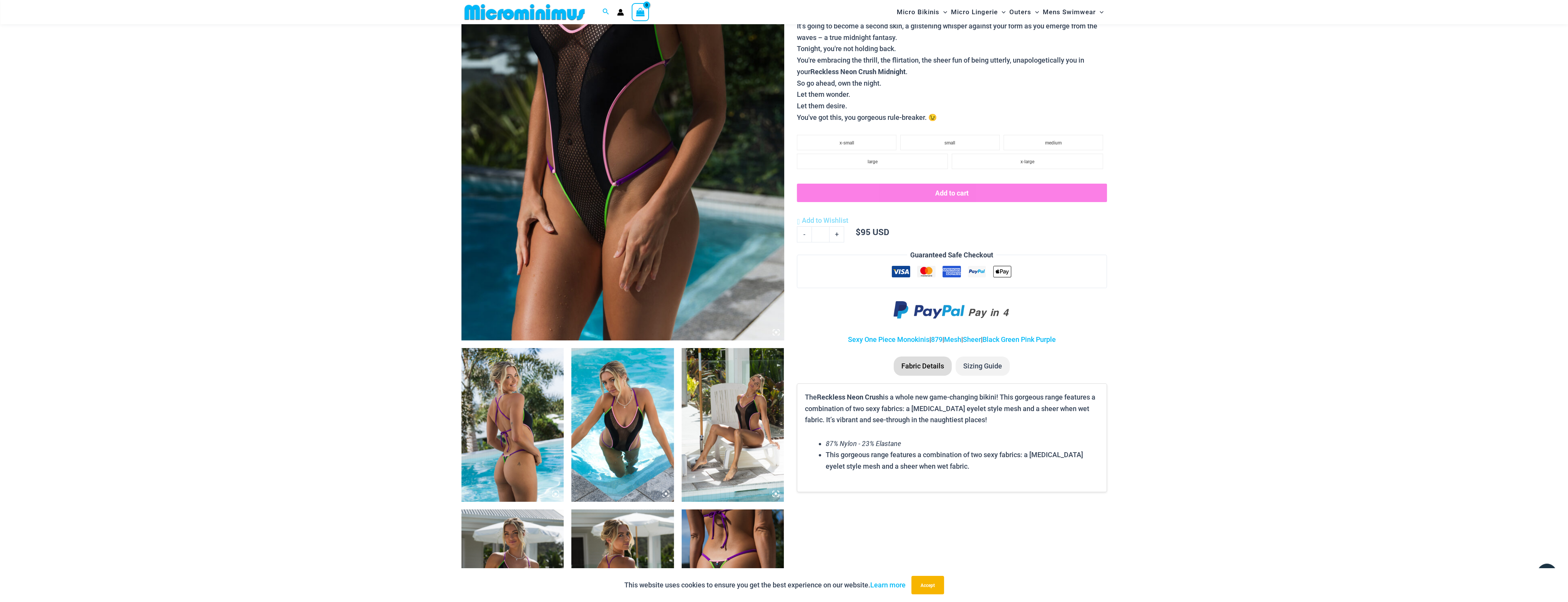
scroll to position [224, 0]
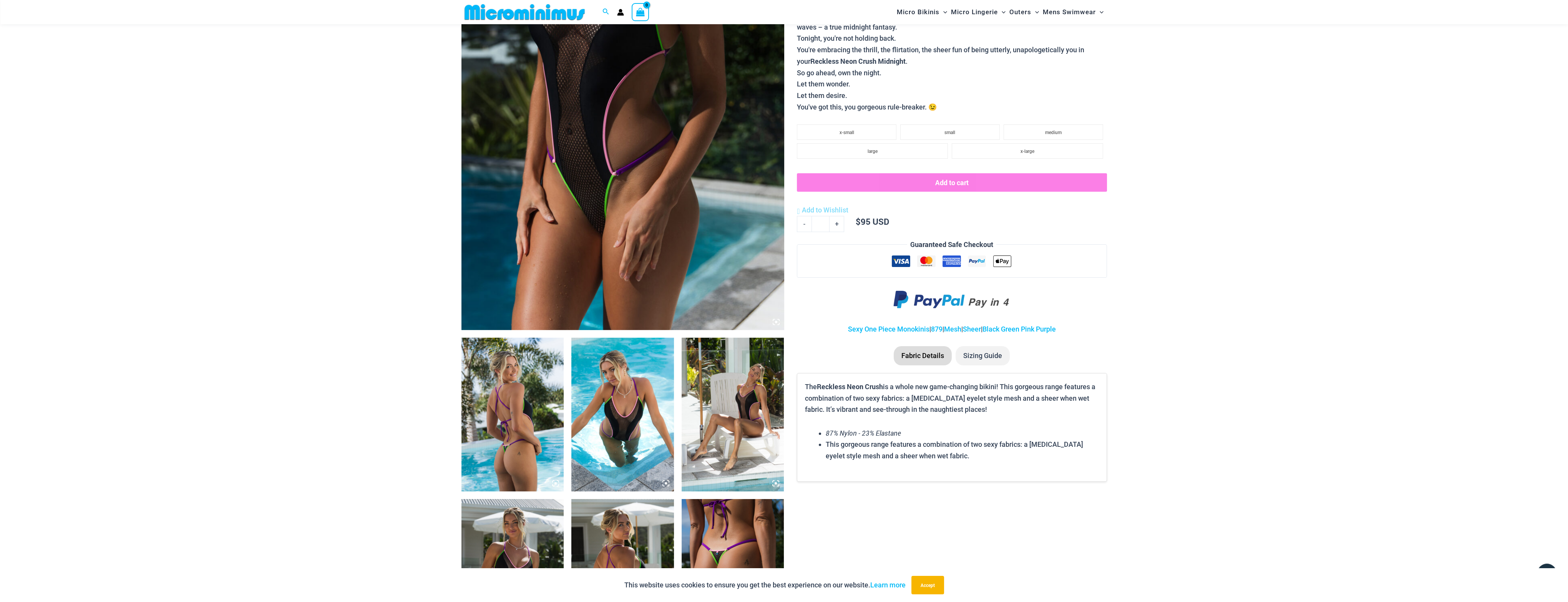
click at [534, 380] on img at bounding box center [512, 415] width 103 height 154
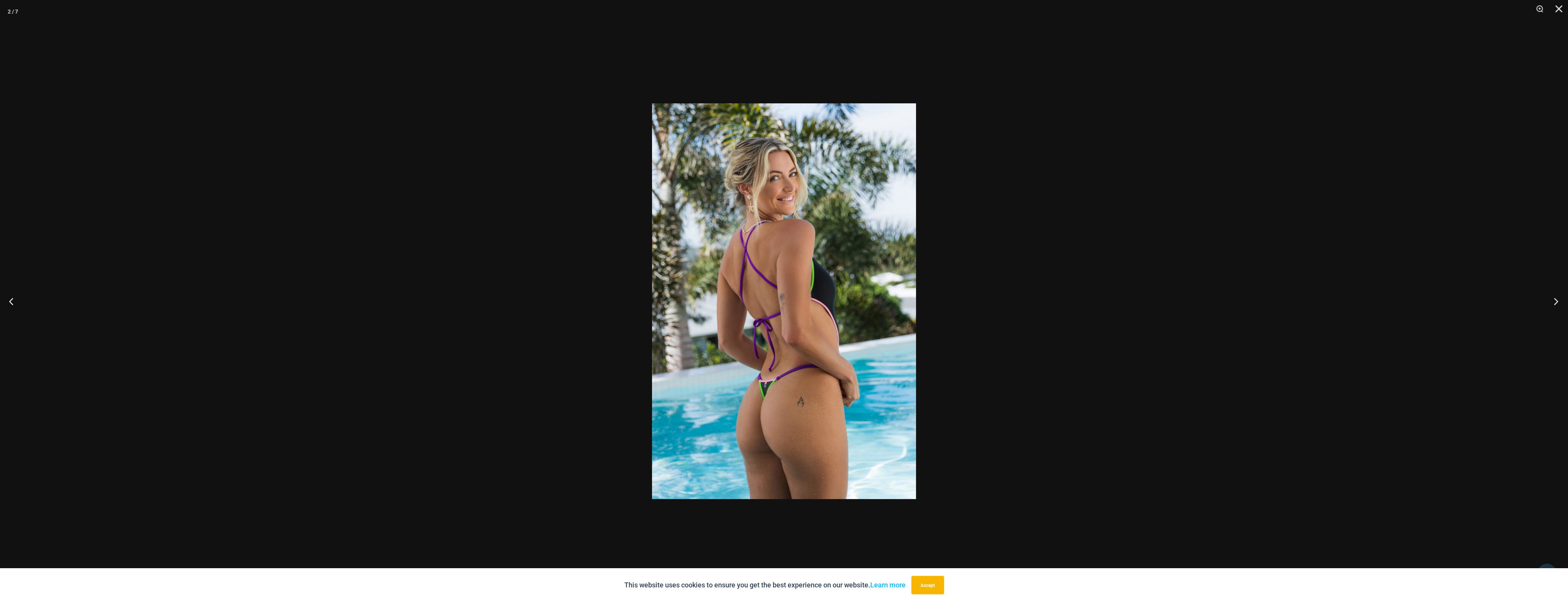
click at [1566, 301] on button "Next" at bounding box center [1553, 301] width 29 height 39
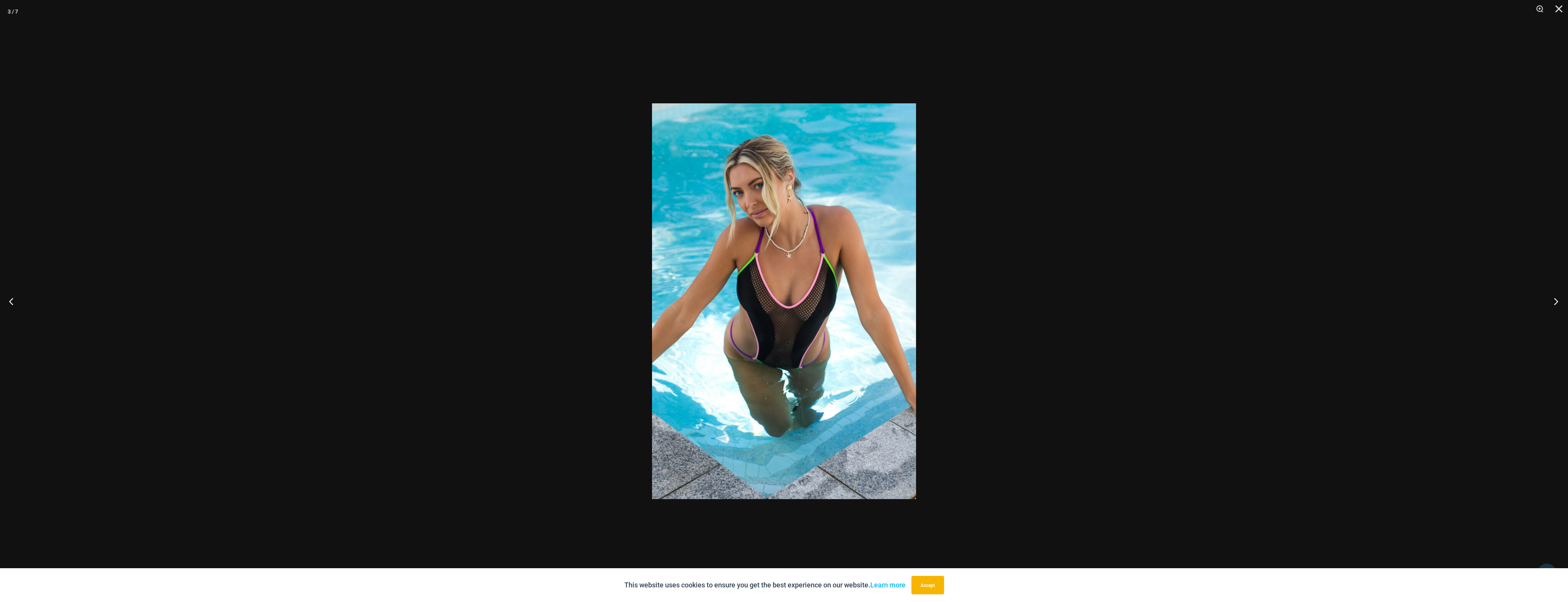
click at [1566, 301] on button "Next" at bounding box center [1553, 301] width 29 height 39
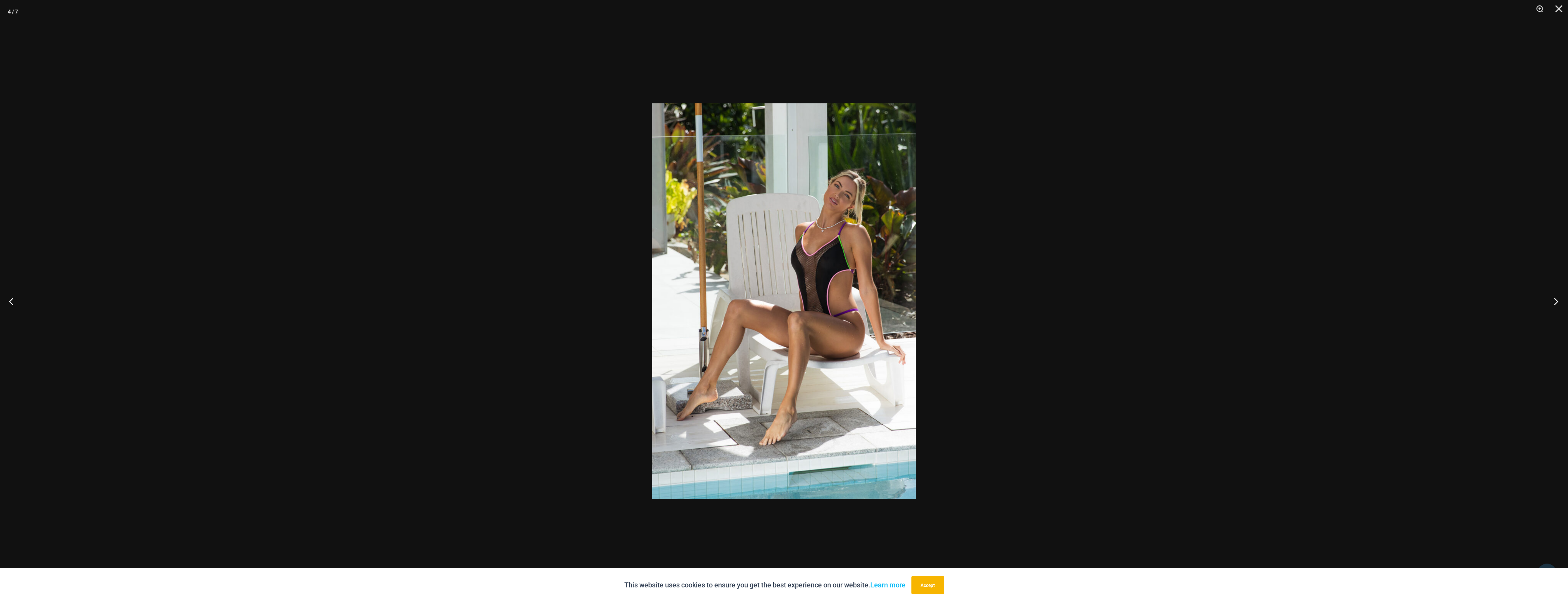
click at [1566, 301] on button "Next" at bounding box center [1553, 301] width 29 height 39
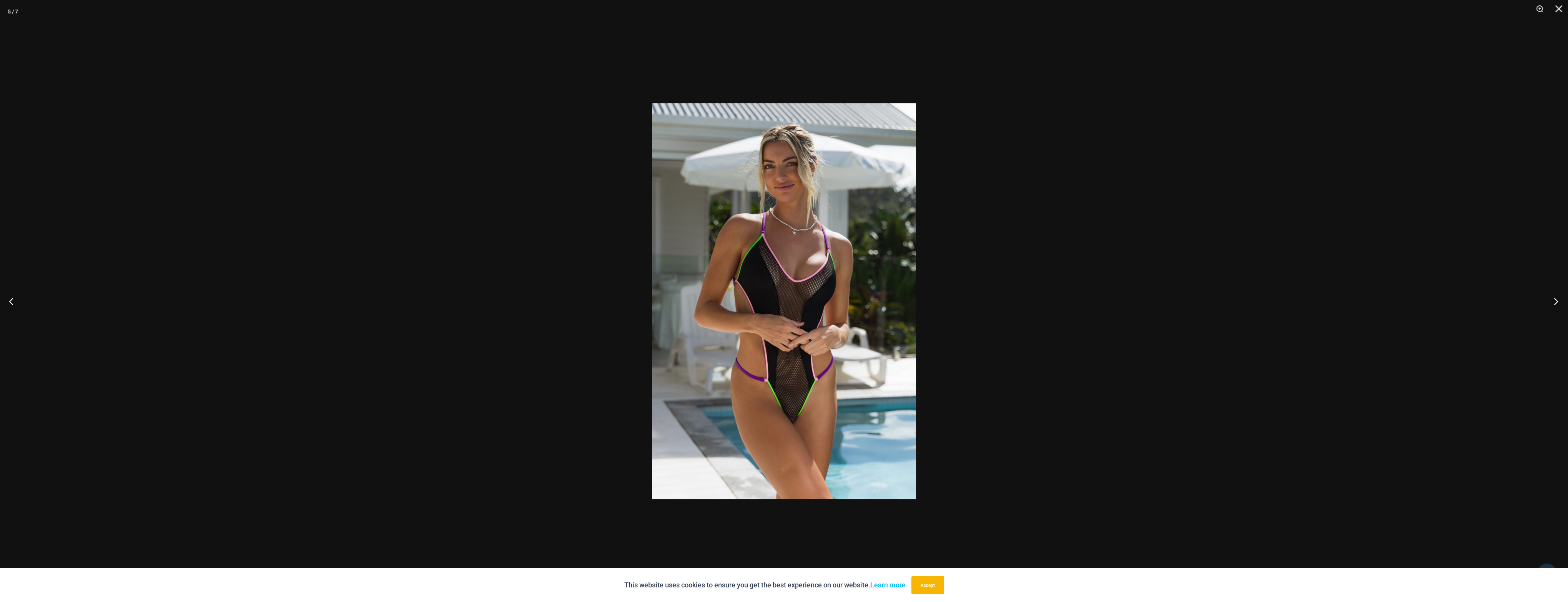
click at [1566, 301] on button "Next" at bounding box center [1553, 301] width 29 height 39
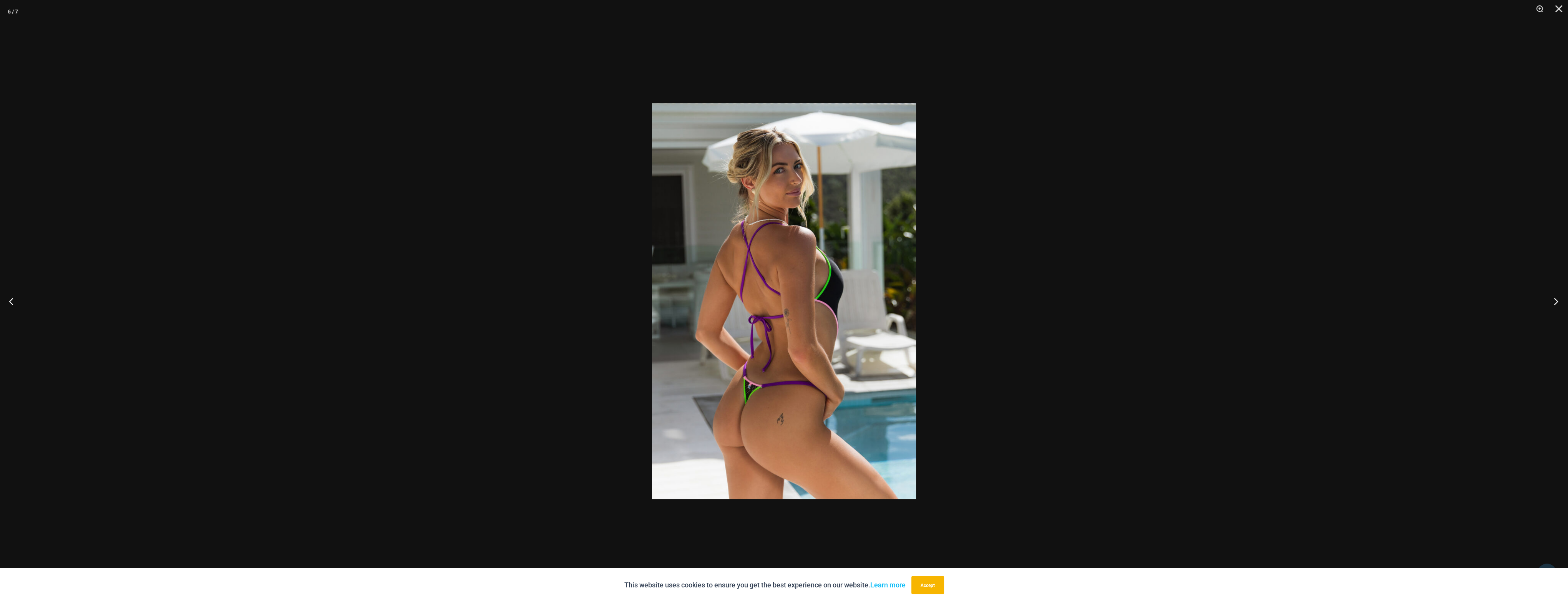
click at [1566, 301] on button "Next" at bounding box center [1553, 301] width 29 height 39
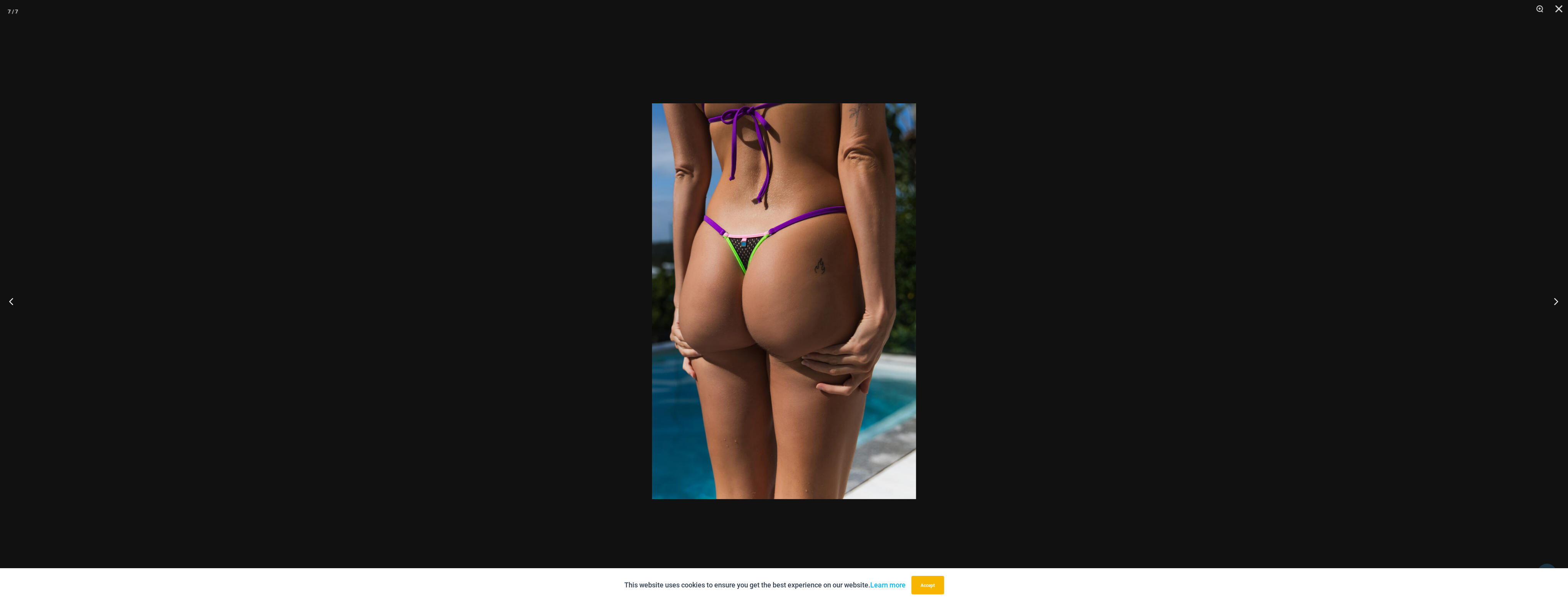
click at [1566, 301] on button "Next" at bounding box center [1553, 301] width 29 height 39
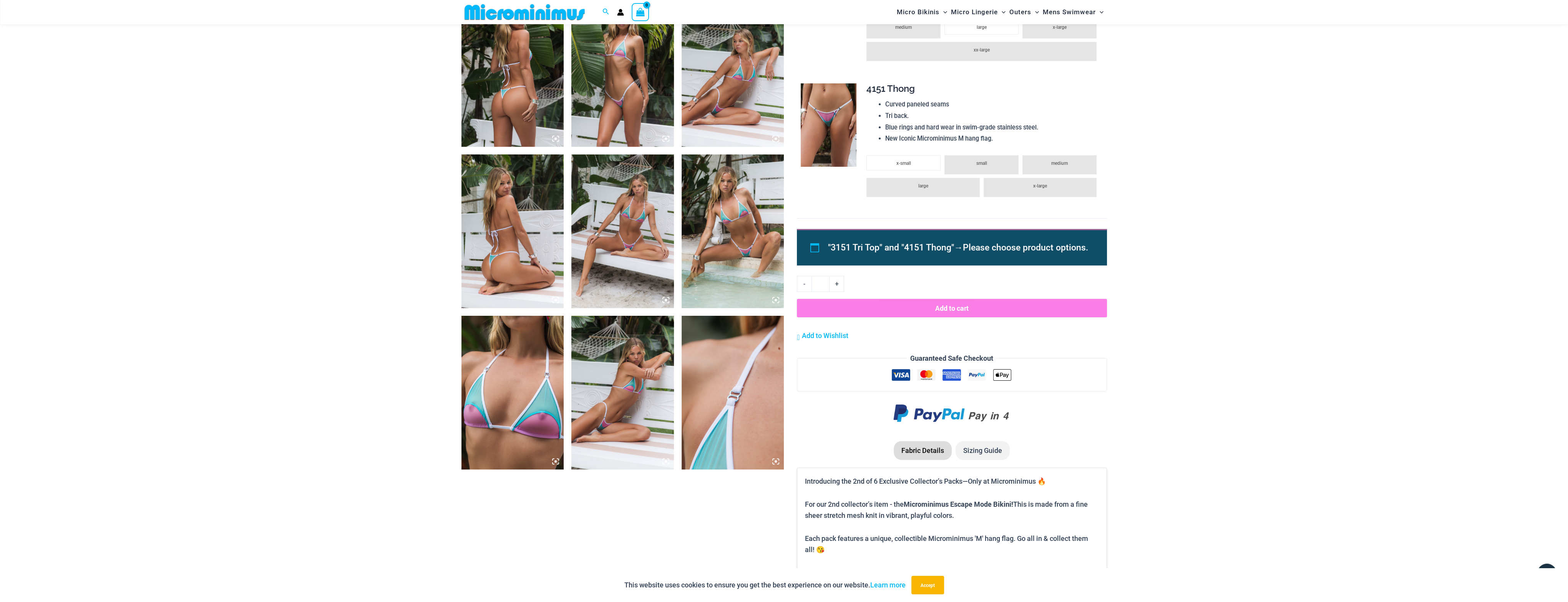
scroll to position [570, 0]
click at [545, 380] on img at bounding box center [512, 392] width 103 height 154
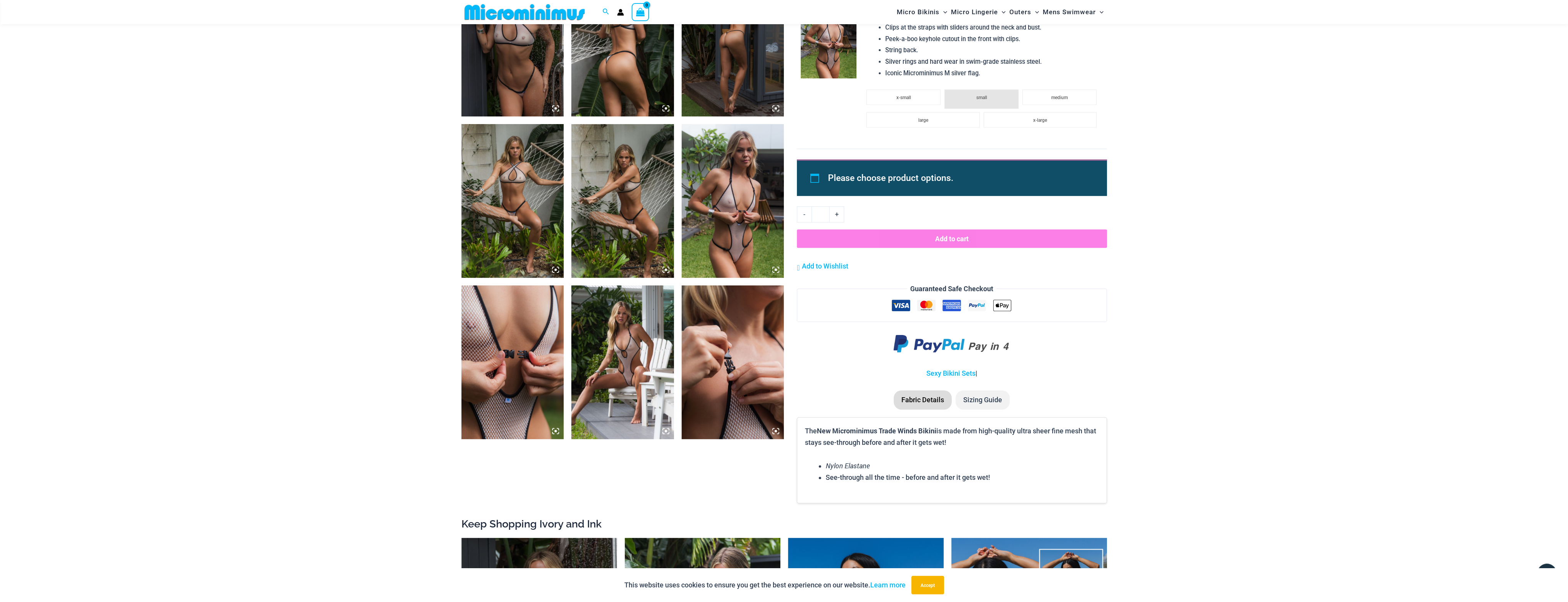
scroll to position [915, 0]
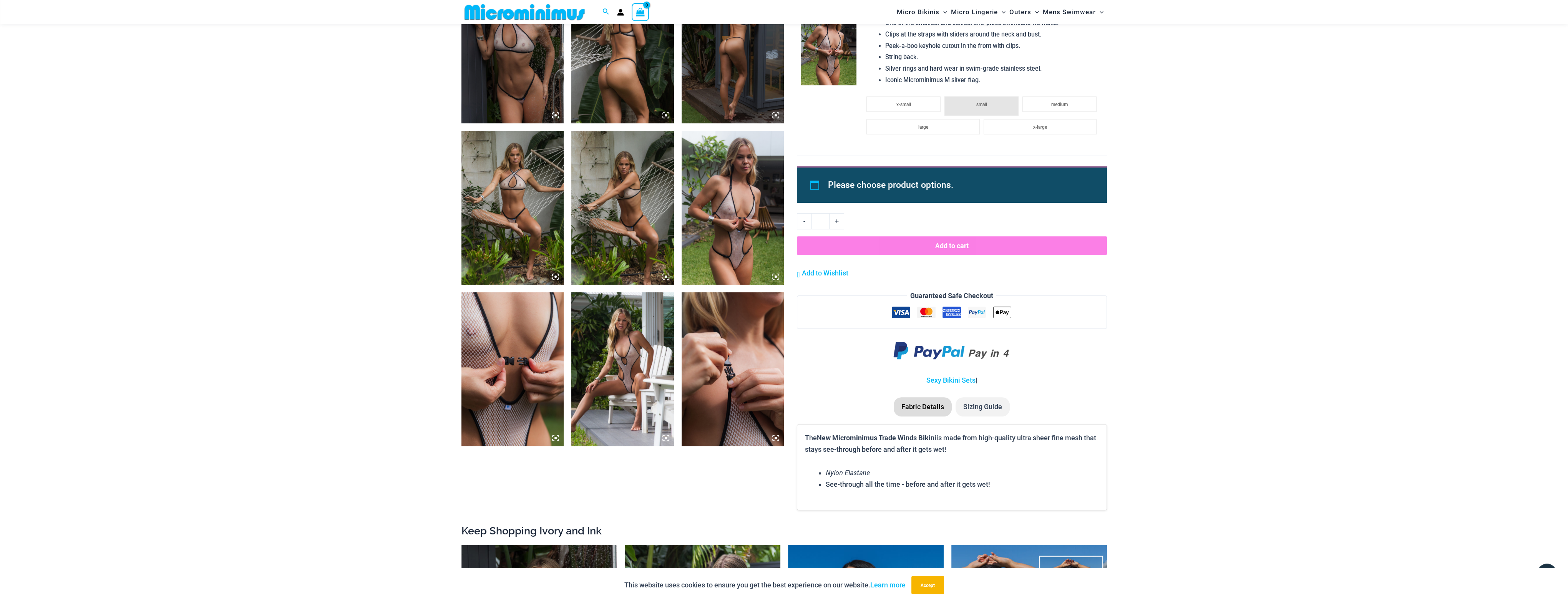
click at [779, 279] on icon at bounding box center [775, 276] width 7 height 7
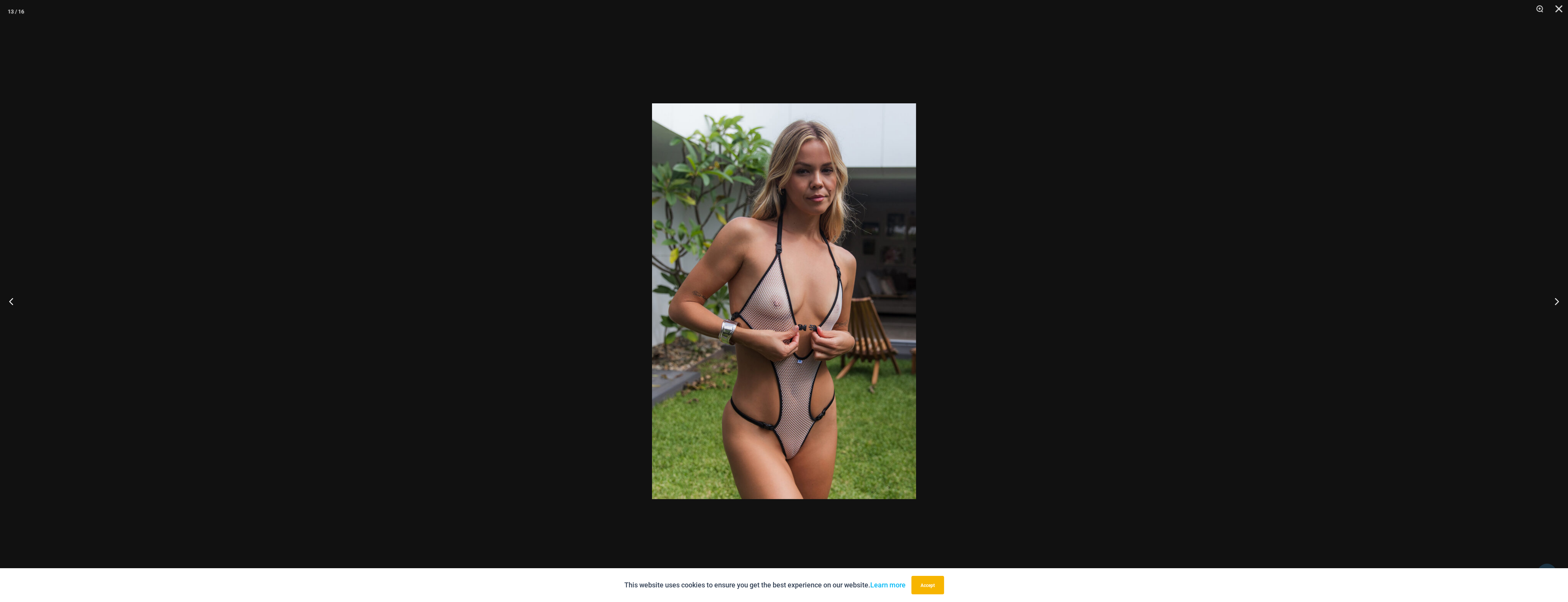
click at [779, 279] on img at bounding box center [784, 301] width 264 height 396
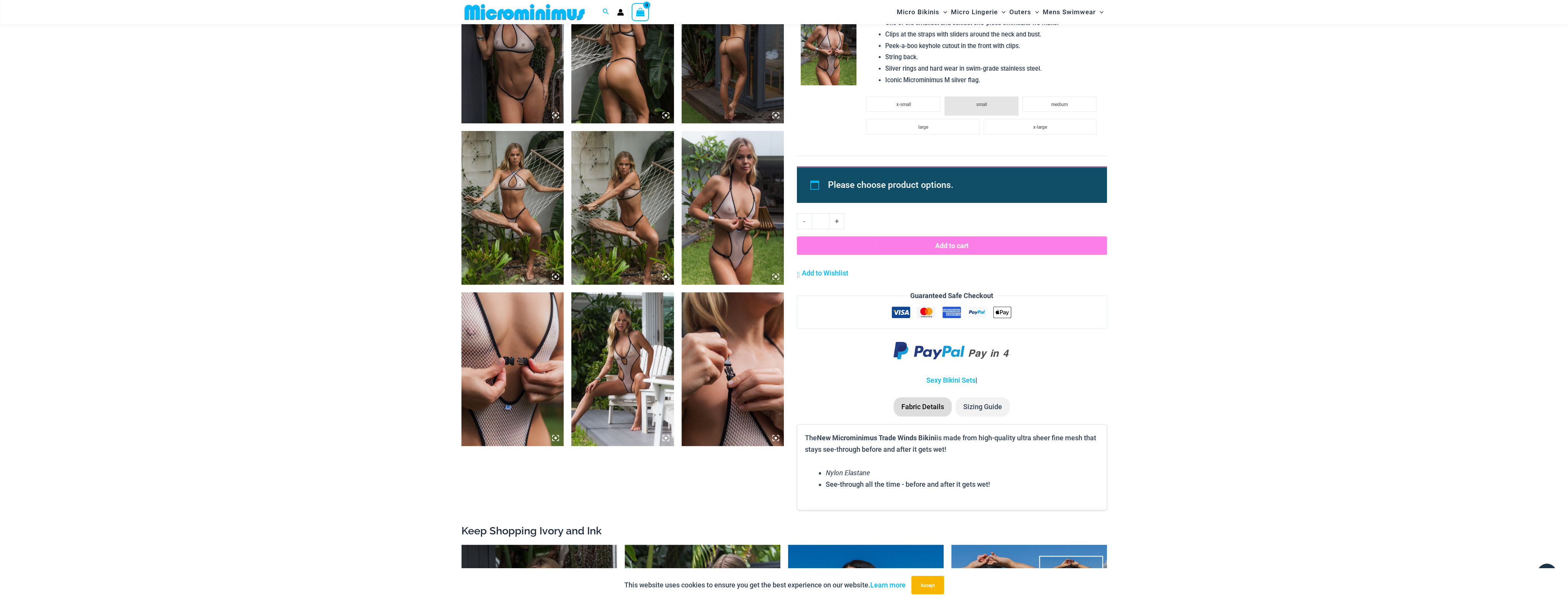
click at [779, 279] on icon at bounding box center [775, 276] width 7 height 7
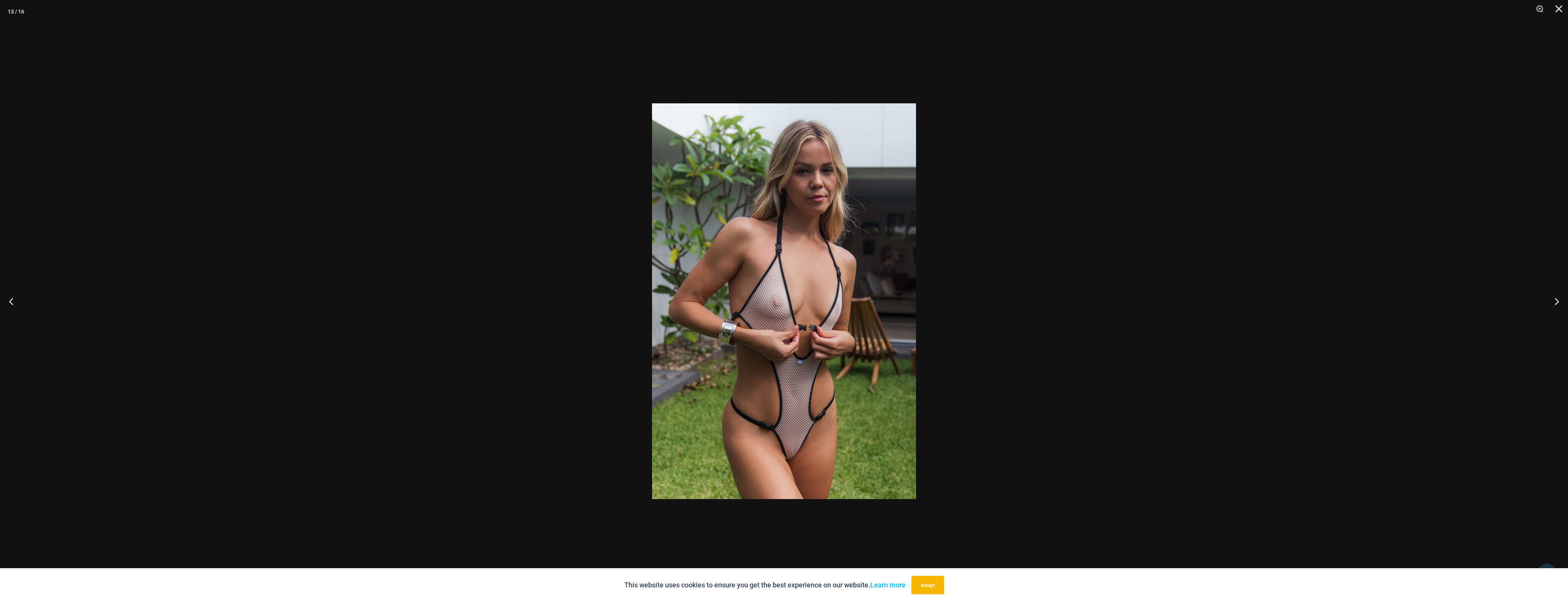
click at [779, 279] on img at bounding box center [784, 301] width 264 height 396
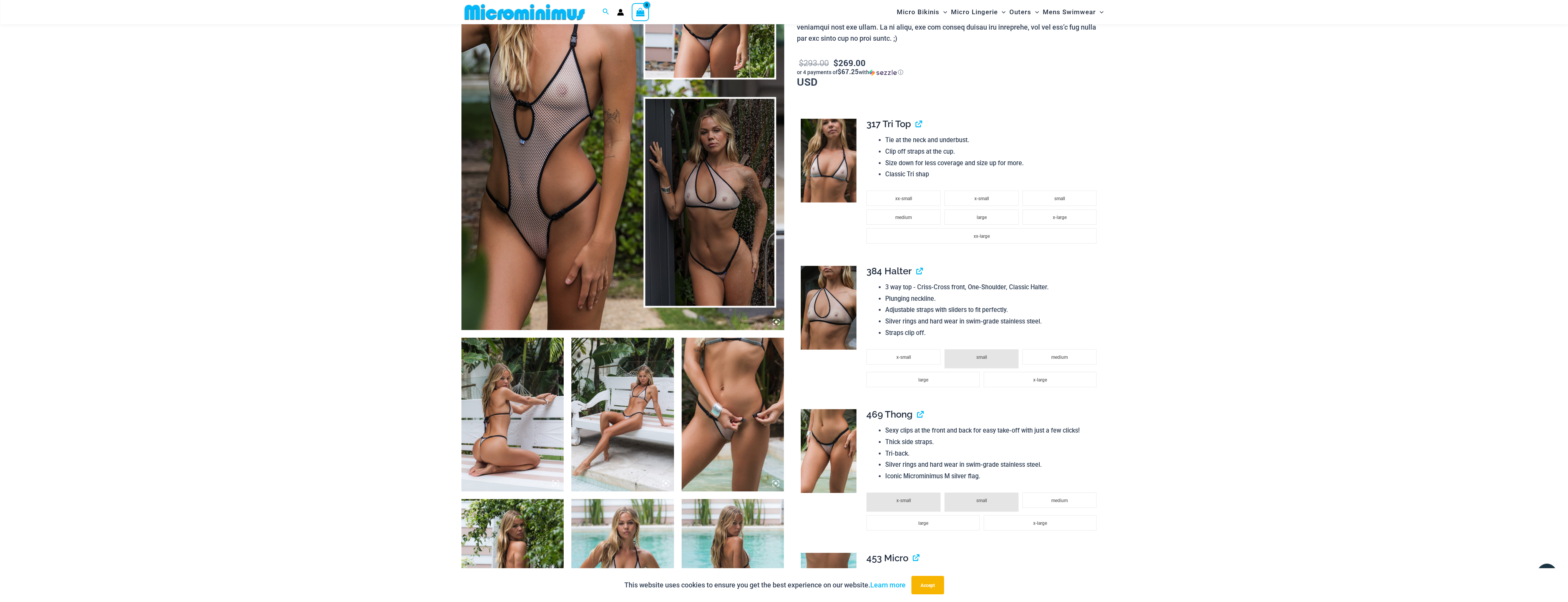
scroll to position [223, 0]
click at [538, 158] on img at bounding box center [622, 89] width 323 height 484
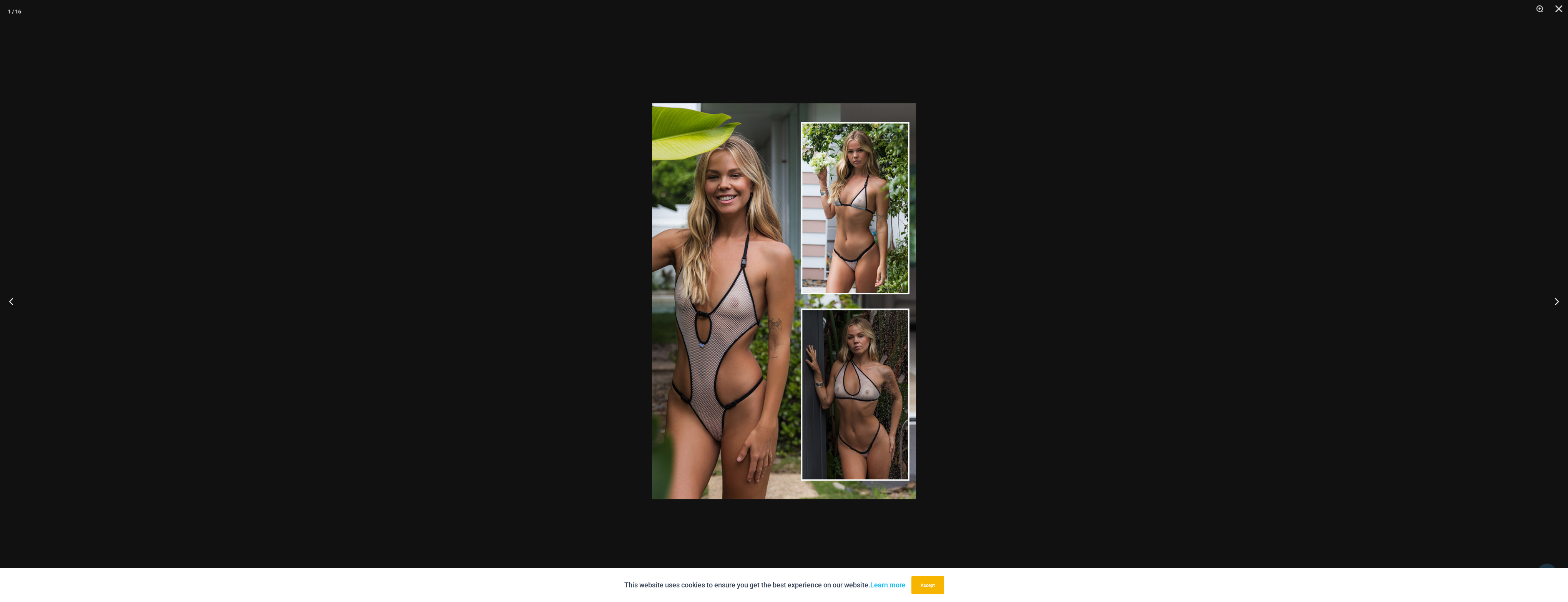
click at [704, 263] on img at bounding box center [784, 301] width 264 height 396
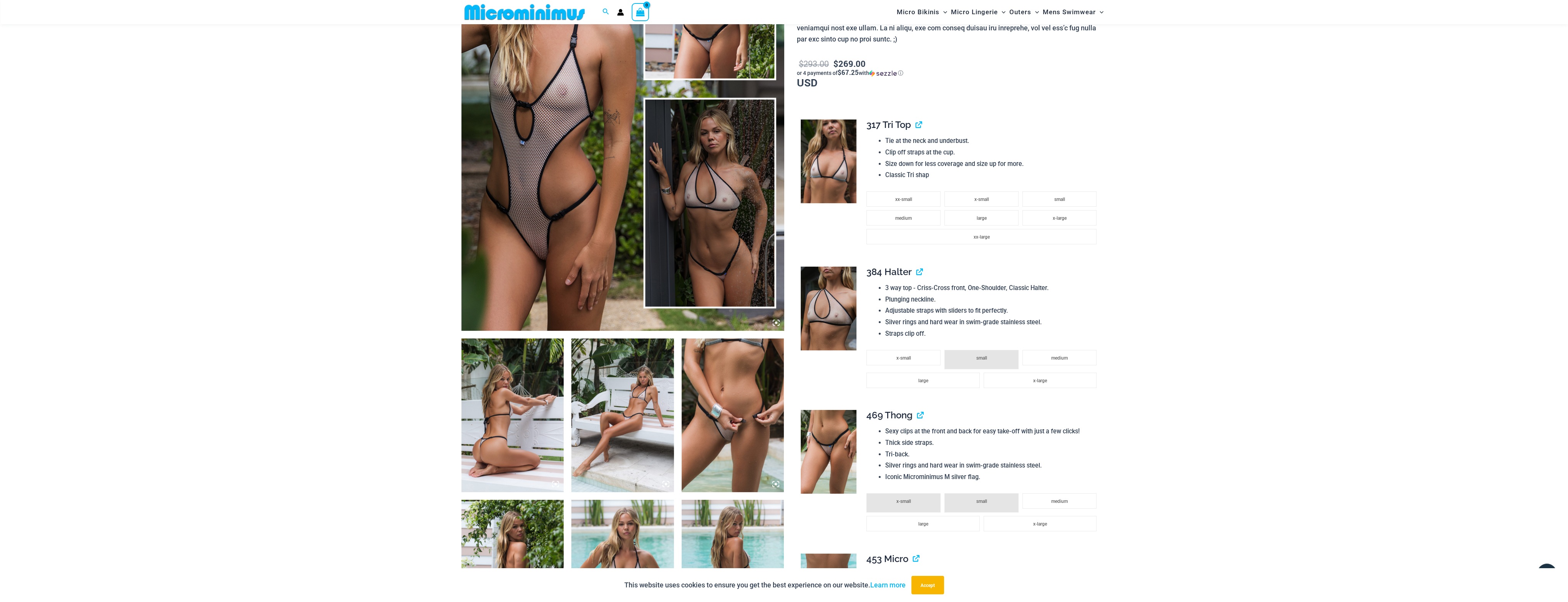
click at [706, 264] on img at bounding box center [622, 89] width 323 height 484
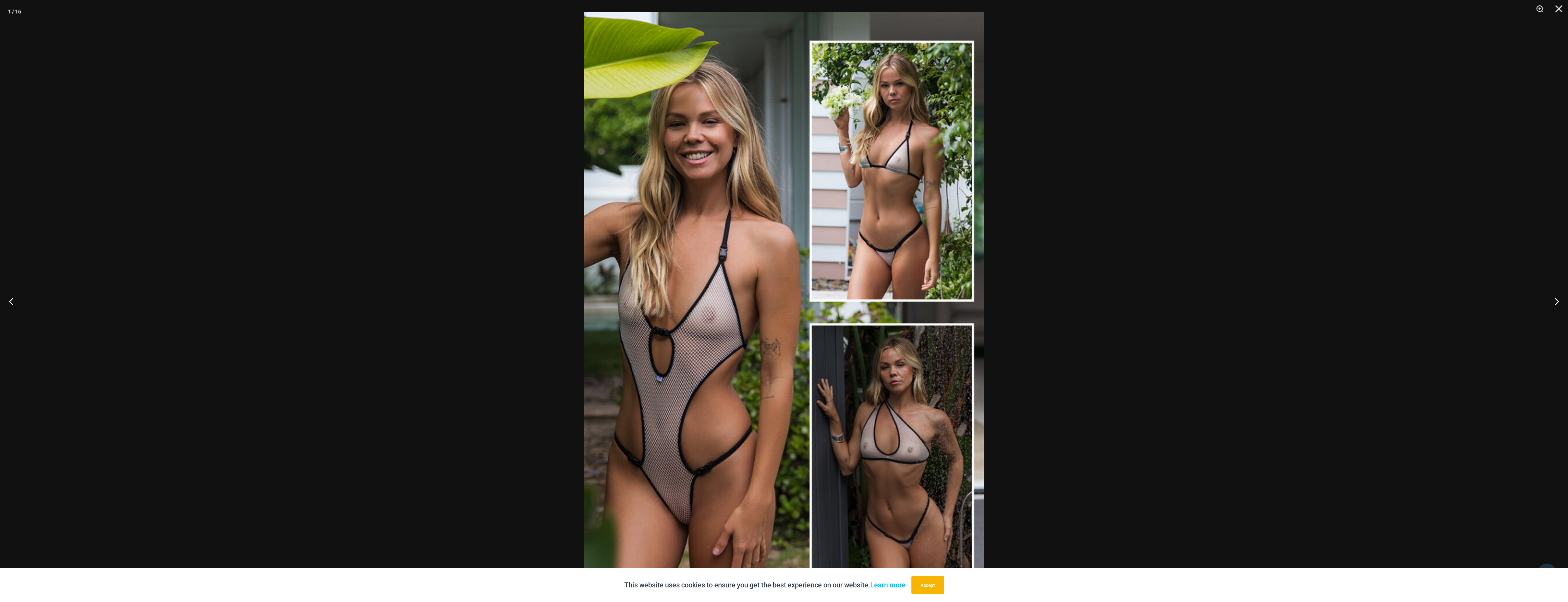
click at [765, 290] on img at bounding box center [784, 312] width 400 height 600
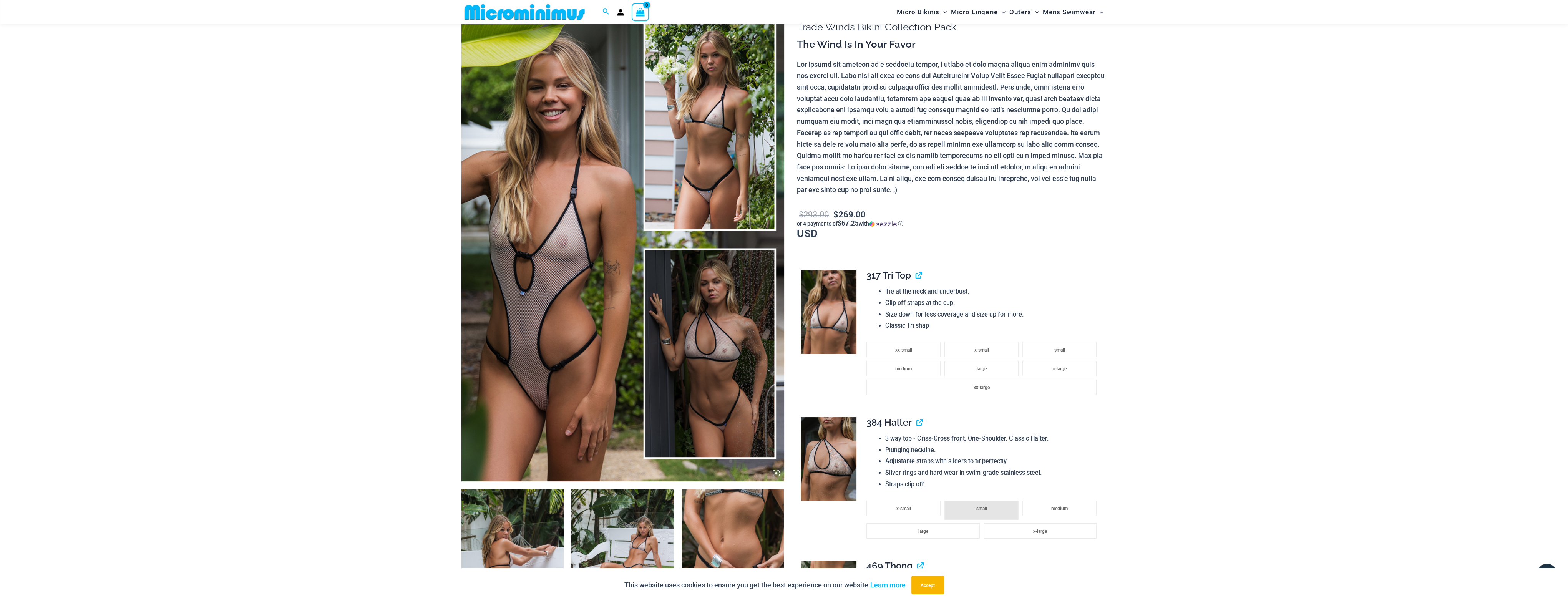
scroll to position [70, 0]
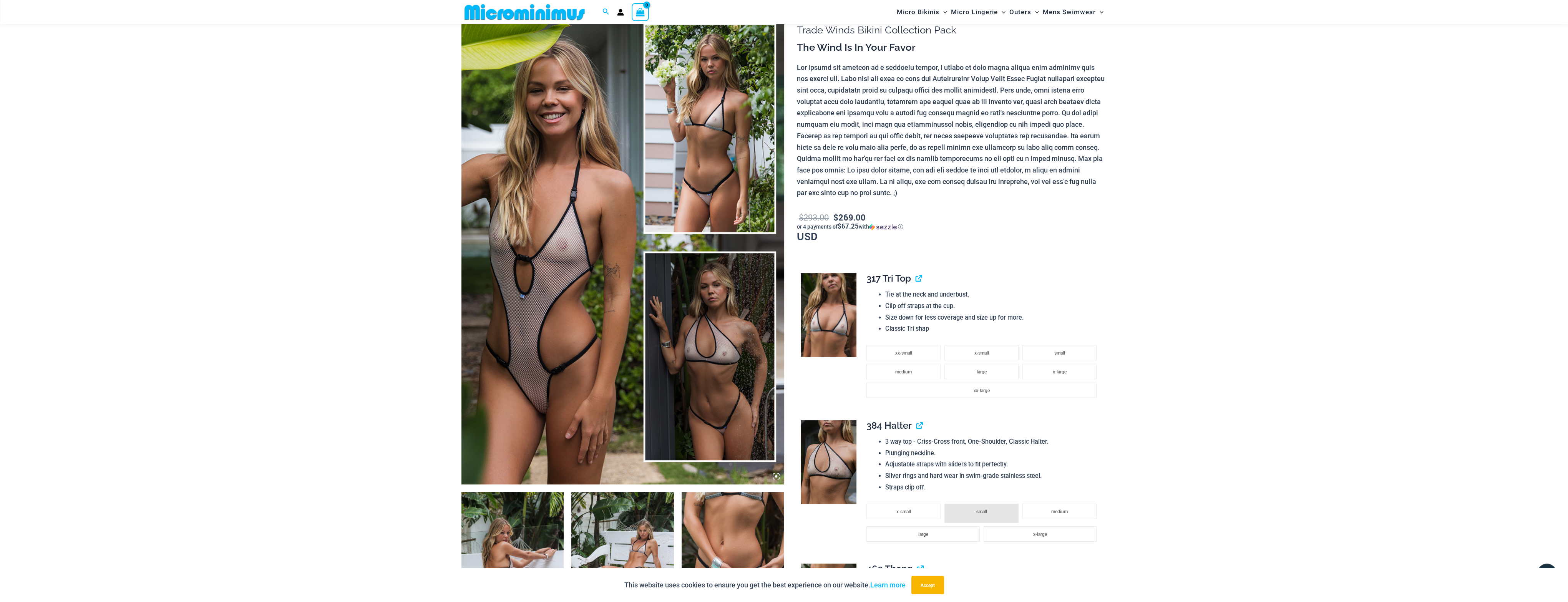
click at [717, 287] on img at bounding box center [622, 243] width 323 height 484
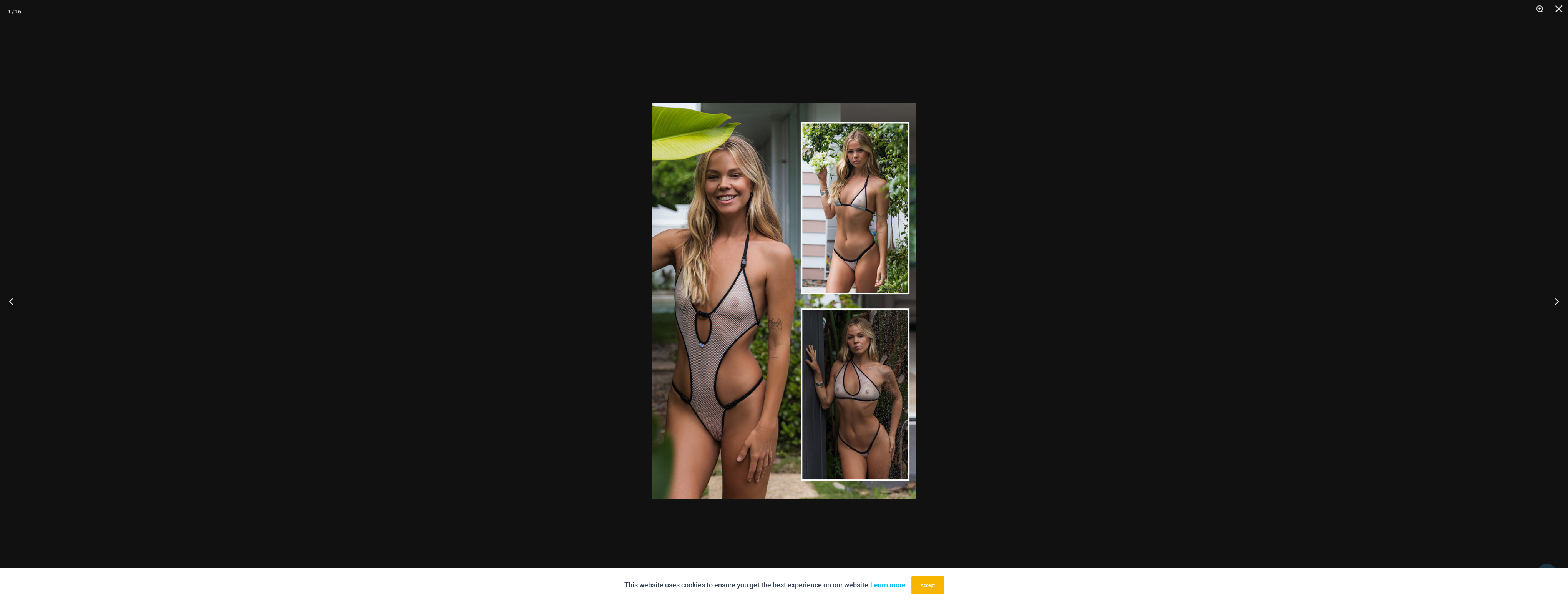
click at [717, 287] on img at bounding box center [784, 301] width 264 height 396
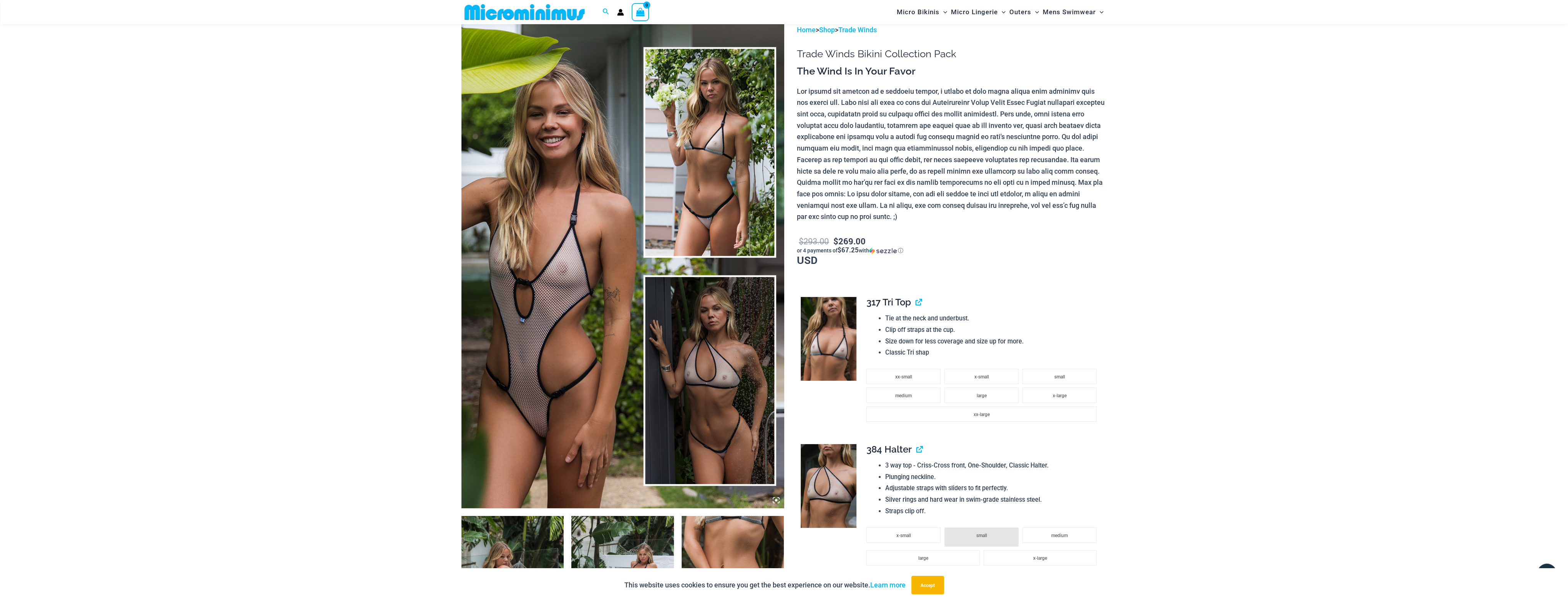
scroll to position [0, 0]
